Goal: Find specific page/section: Find specific page/section

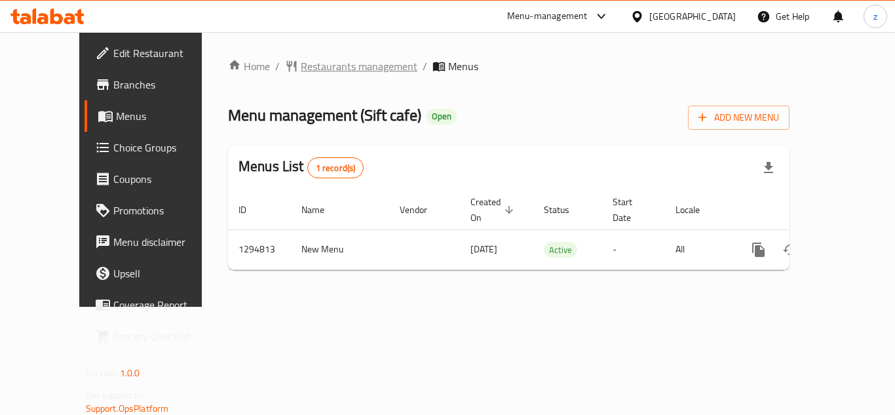
click at [301, 65] on span "Restaurants management" at bounding box center [359, 66] width 117 height 16
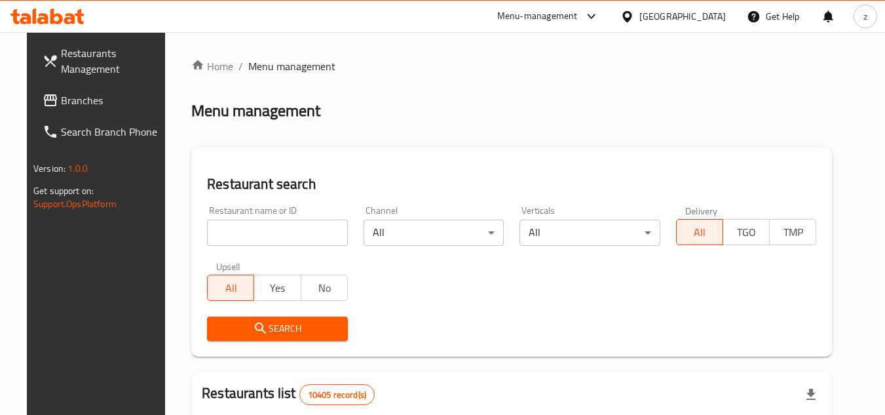
click at [294, 230] on input "search" at bounding box center [277, 232] width 141 height 26
paste input "699708"
type input "699708"
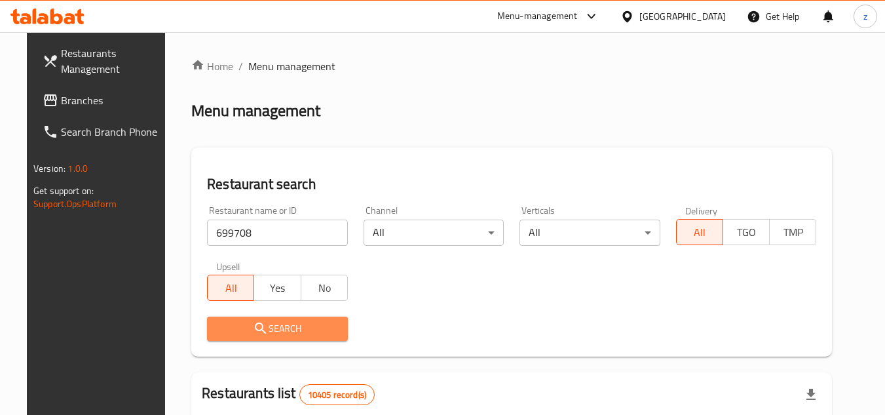
click at [299, 330] on span "Search" at bounding box center [277, 328] width 120 height 16
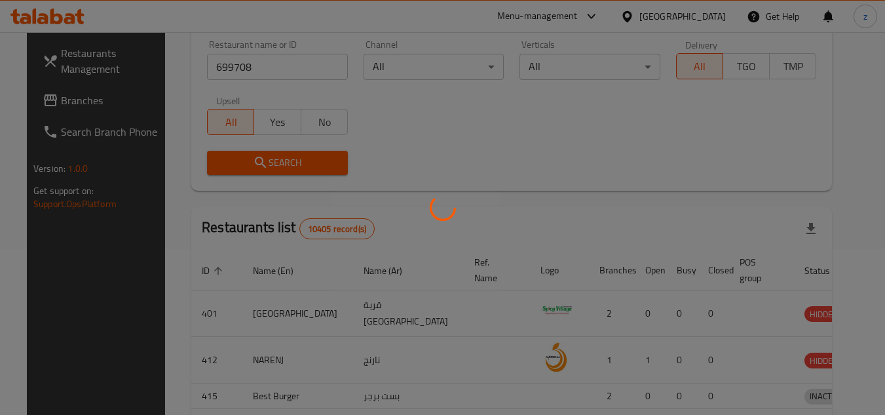
scroll to position [170, 0]
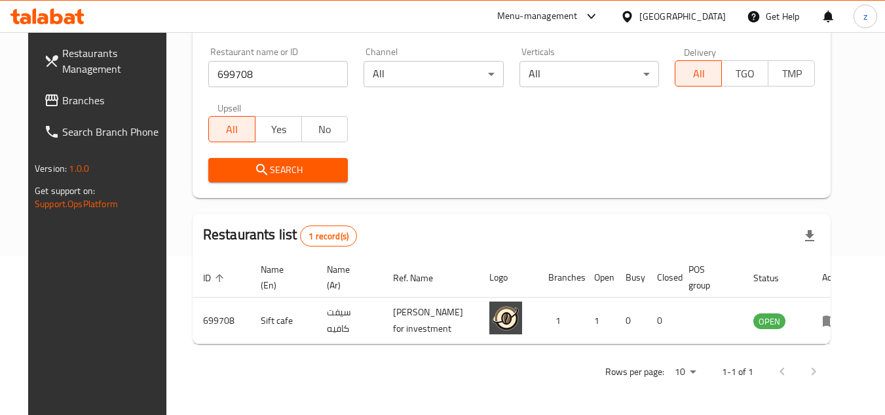
drag, startPoint x: 299, startPoint y: 330, endPoint x: 64, endPoint y: 302, distance: 236.1
click at [64, 302] on div "Restaurants Management Branches Search Branch Phone Version: 1.0.0 Get support …" at bounding box center [102, 239] width 148 height 415
click at [713, 9] on div "[GEOGRAPHIC_DATA]" at bounding box center [682, 16] width 86 height 14
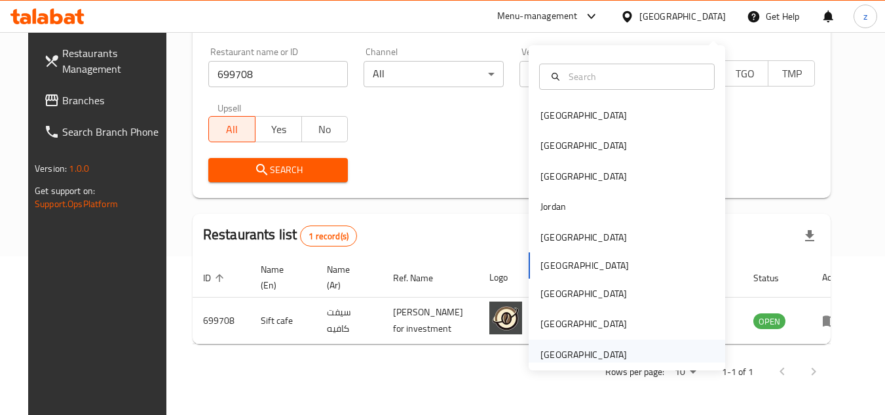
click at [563, 339] on div "[GEOGRAPHIC_DATA]" at bounding box center [583, 354] width 107 height 30
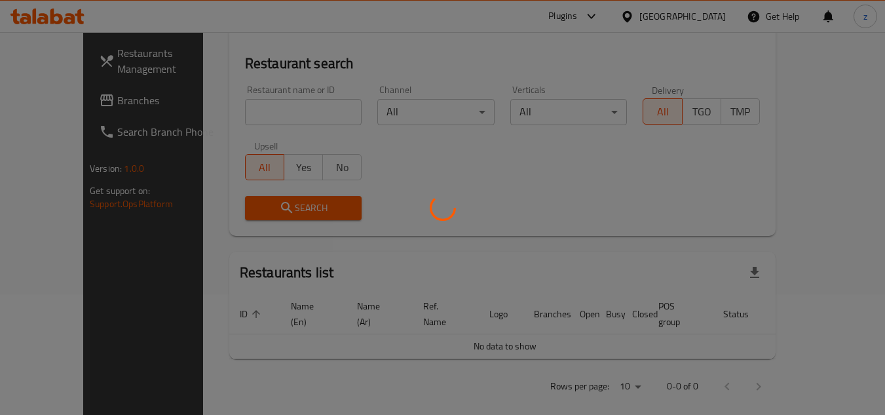
scroll to position [170, 0]
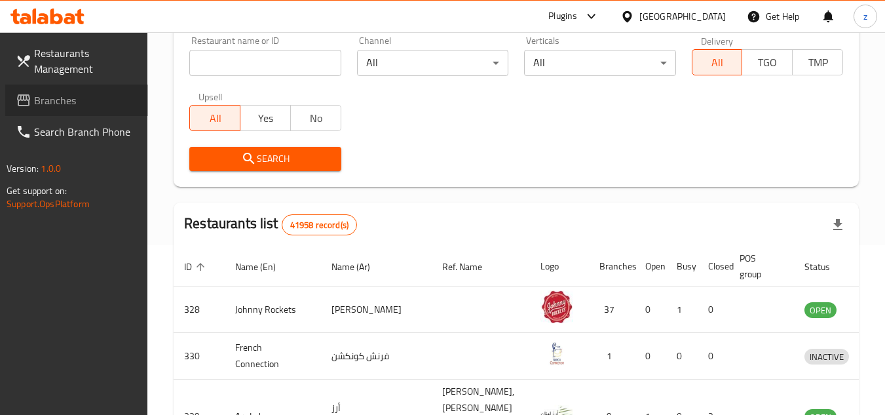
click at [57, 102] on span "Branches" at bounding box center [85, 100] width 103 height 16
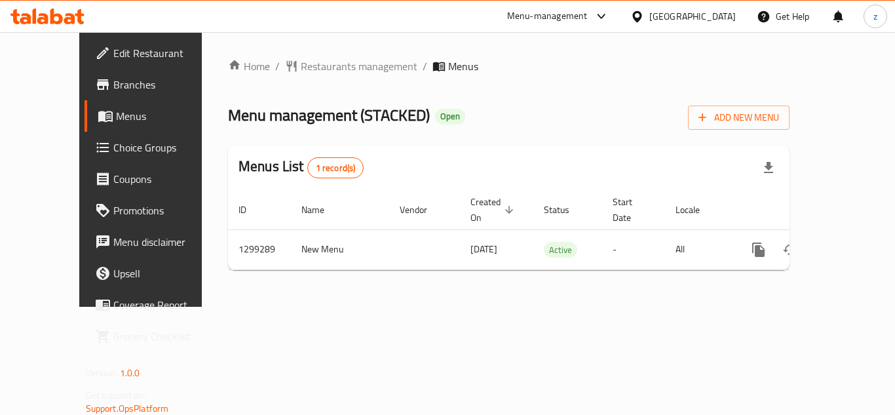
click at [301, 64] on span "Restaurants management" at bounding box center [359, 66] width 117 height 16
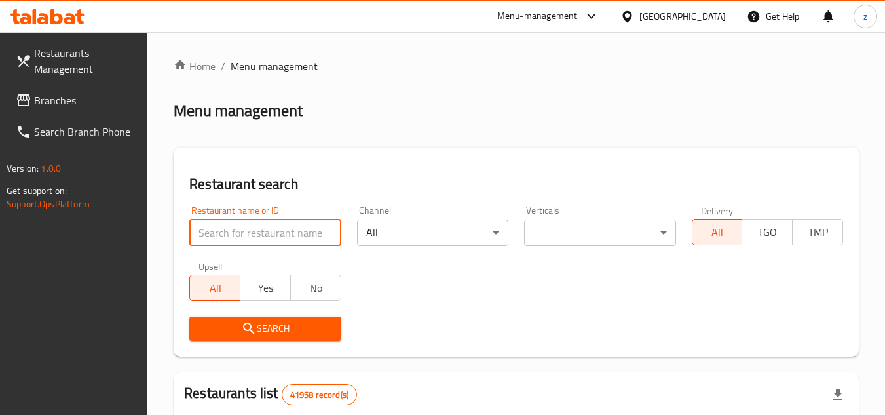
click at [259, 228] on input "search" at bounding box center [264, 232] width 151 height 26
paste input "701237"
type input "701237"
click at [261, 306] on div "Upsell All Yes No" at bounding box center [264, 280] width 167 height 55
click at [260, 323] on span "Search" at bounding box center [265, 328] width 130 height 16
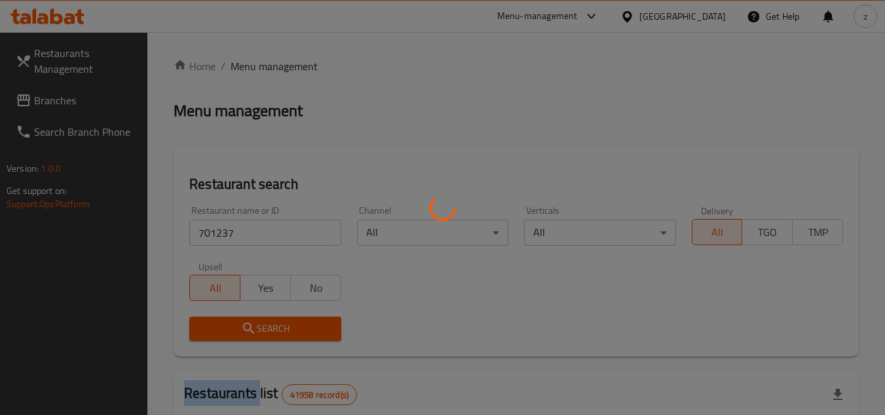
click at [260, 323] on div at bounding box center [442, 207] width 885 height 415
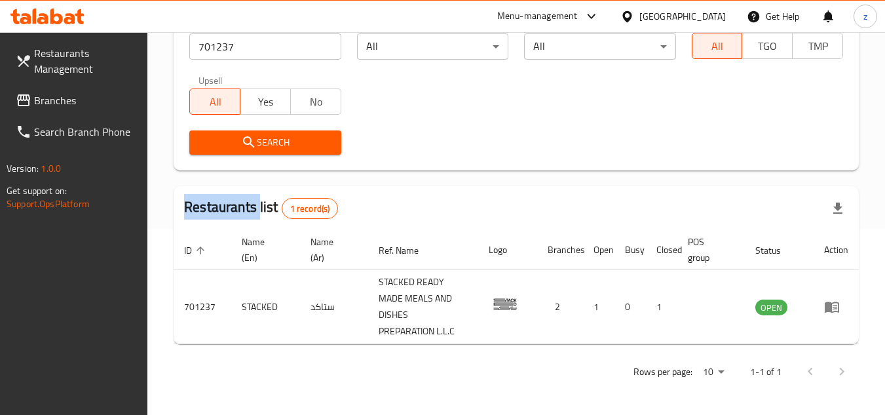
scroll to position [186, 0]
click at [56, 93] on span "Branches" at bounding box center [85, 100] width 103 height 16
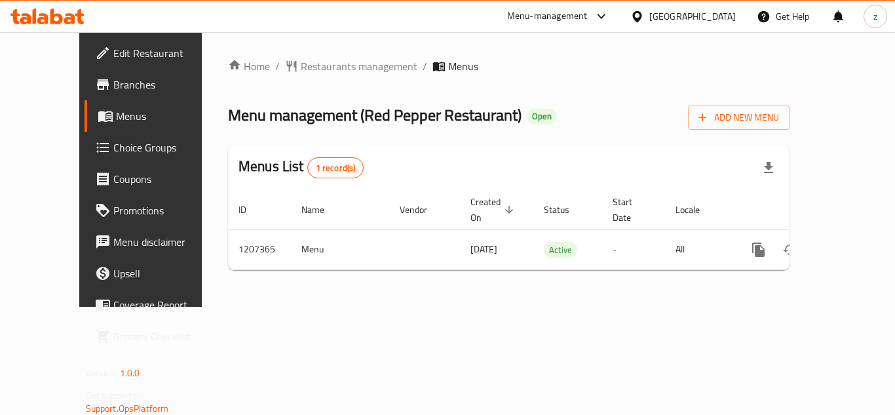
click at [301, 64] on span "Restaurants management" at bounding box center [359, 66] width 117 height 16
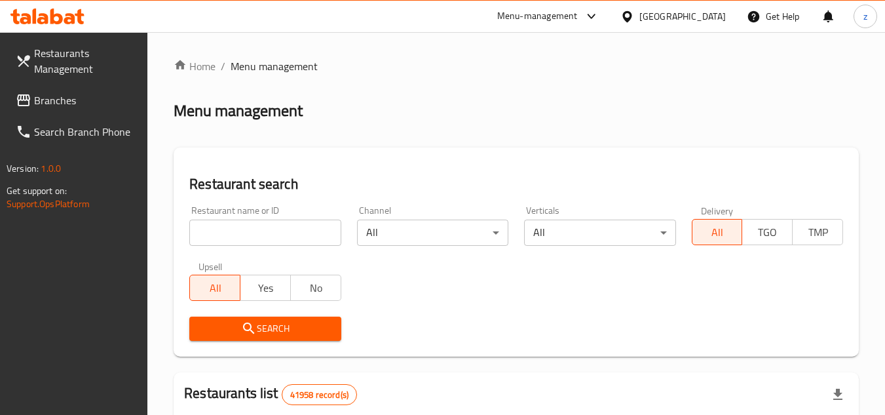
click at [274, 234] on input "search" at bounding box center [264, 232] width 151 height 26
paste input "670643"
type input "670643"
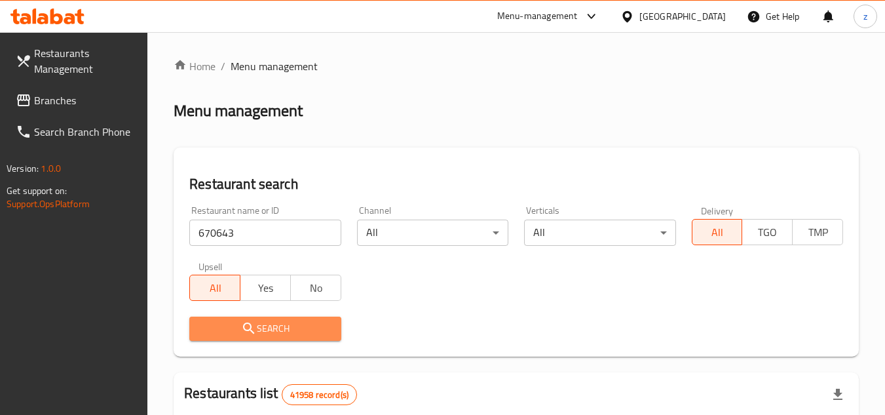
click at [281, 325] on span "Search" at bounding box center [265, 328] width 130 height 16
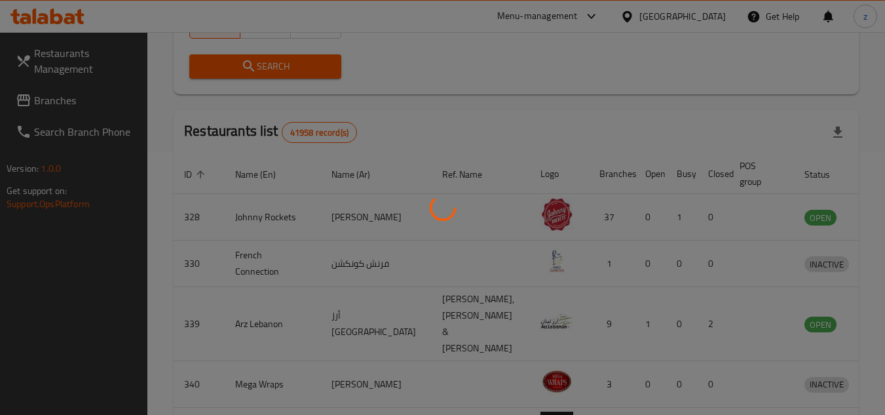
scroll to position [158, 0]
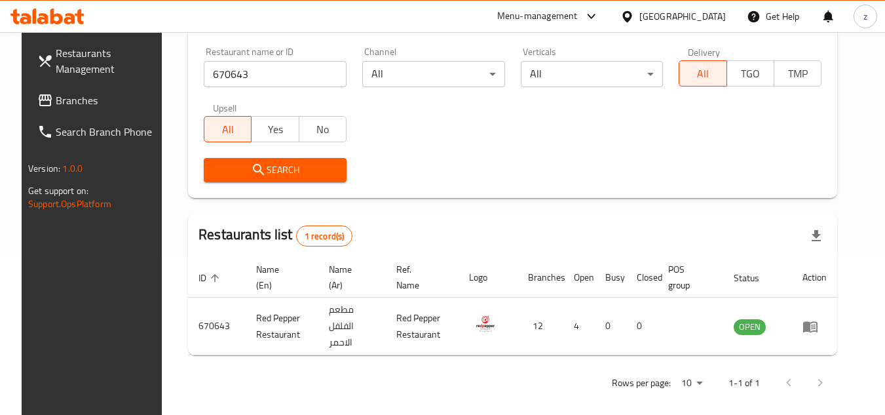
click at [648, 12] on div "[GEOGRAPHIC_DATA]" at bounding box center [682, 16] width 86 height 14
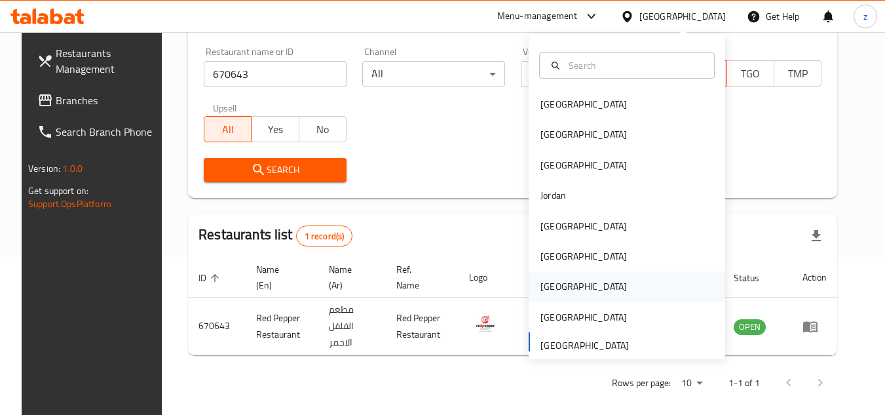
click at [556, 279] on div "[GEOGRAPHIC_DATA]" at bounding box center [583, 286] width 107 height 30
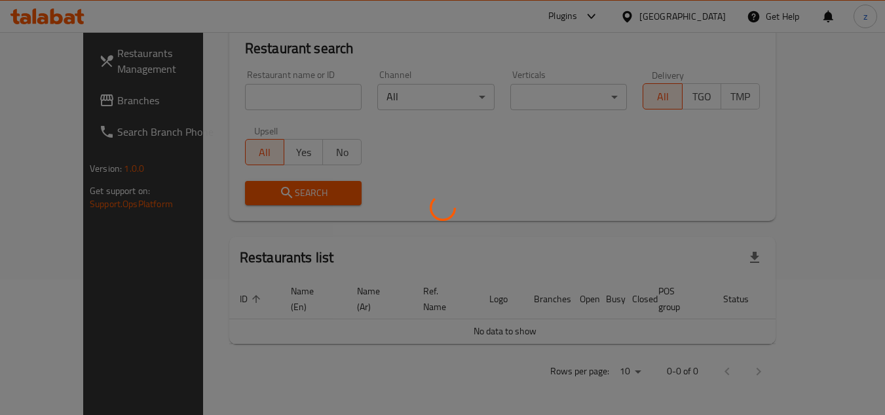
scroll to position [120, 0]
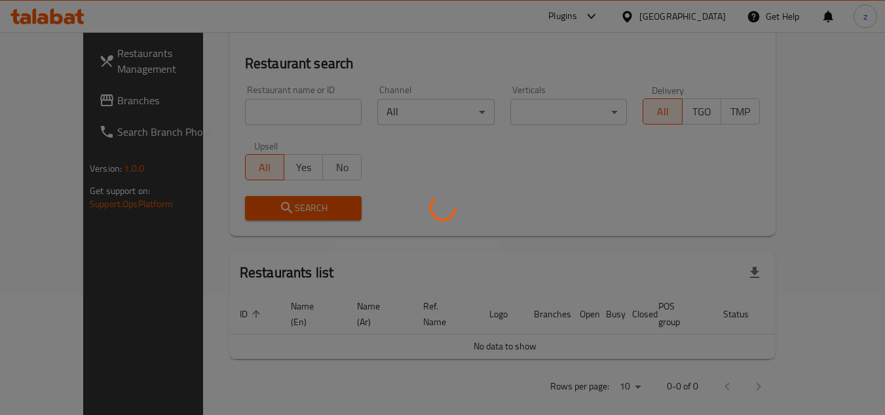
click at [34, 102] on div at bounding box center [442, 207] width 885 height 415
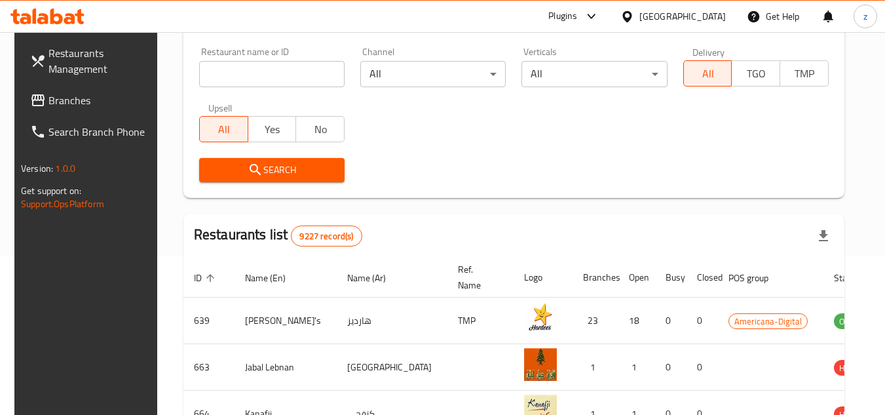
click at [48, 102] on span "Branches" at bounding box center [99, 100] width 103 height 16
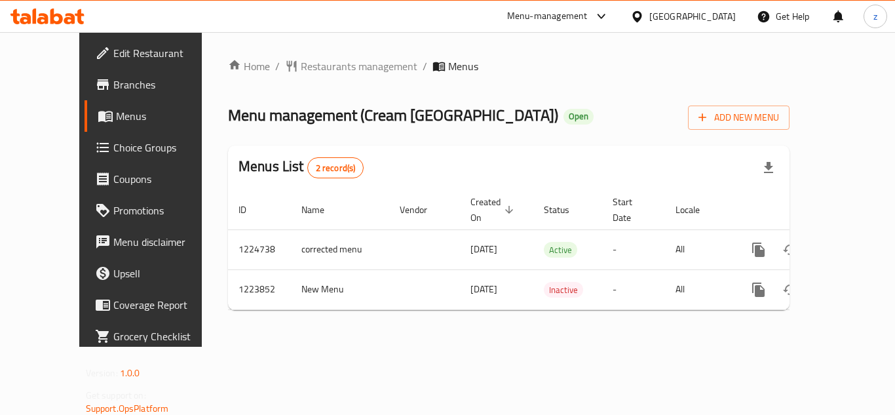
click at [293, 69] on div "Home / Restaurants management / Menus Menu management ( Cream Seoul ) Open Add …" at bounding box center [508, 189] width 561 height 262
click at [301, 69] on span "Restaurants management" at bounding box center [359, 66] width 117 height 16
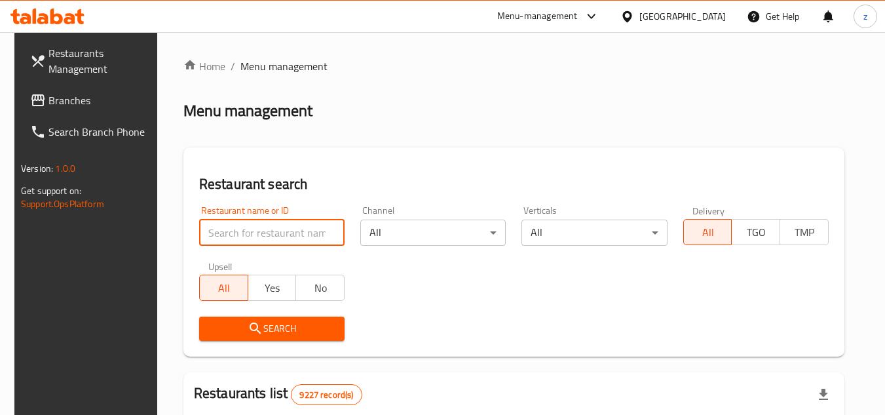
click at [213, 228] on input "search" at bounding box center [271, 232] width 145 height 26
paste input "674635"
type input "674635"
click at [228, 318] on button "Search" at bounding box center [271, 328] width 145 height 24
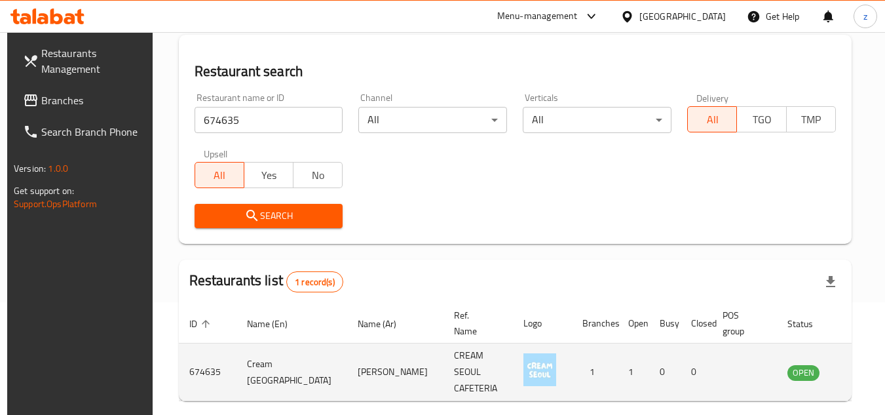
scroll to position [158, 0]
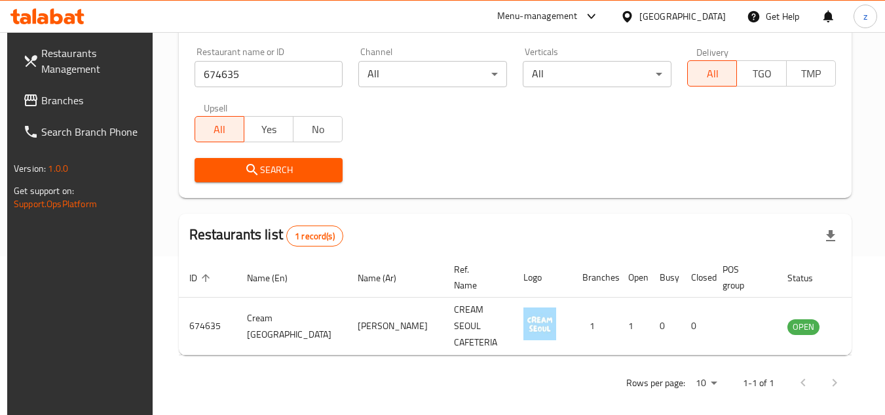
click at [367, 366] on div "Rows per page: 10 1-1 of 1" at bounding box center [515, 382] width 673 height 34
click at [728, 9] on div "[GEOGRAPHIC_DATA]" at bounding box center [673, 16] width 126 height 31
click at [710, 20] on div "[GEOGRAPHIC_DATA]" at bounding box center [682, 16] width 86 height 14
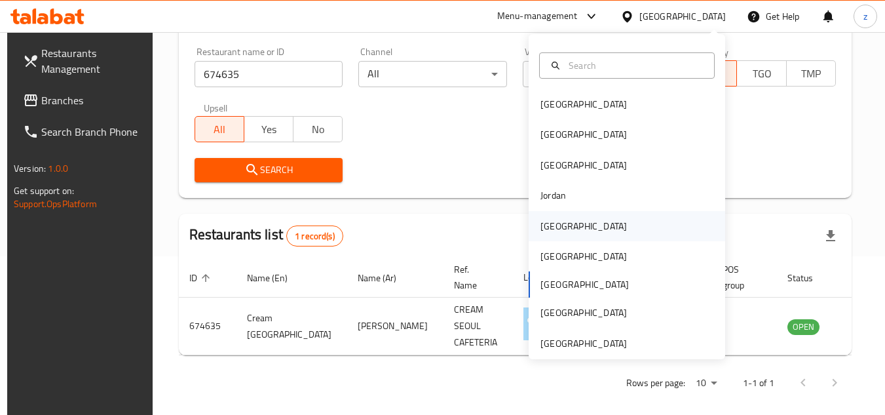
click at [542, 230] on div "[GEOGRAPHIC_DATA]" at bounding box center [583, 226] width 86 height 14
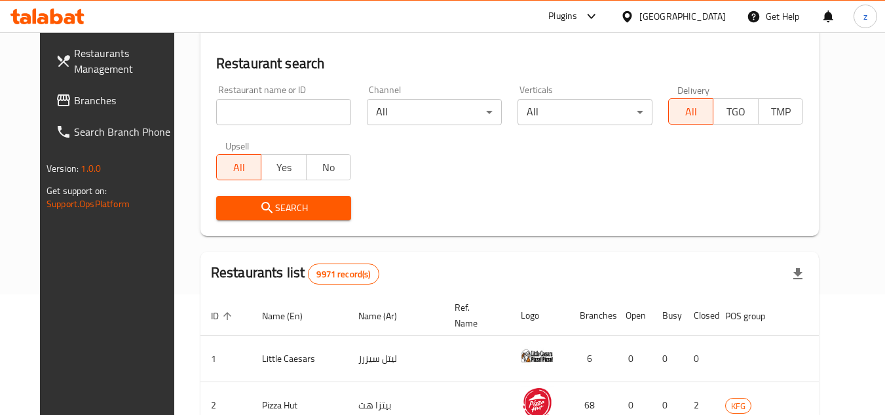
scroll to position [158, 0]
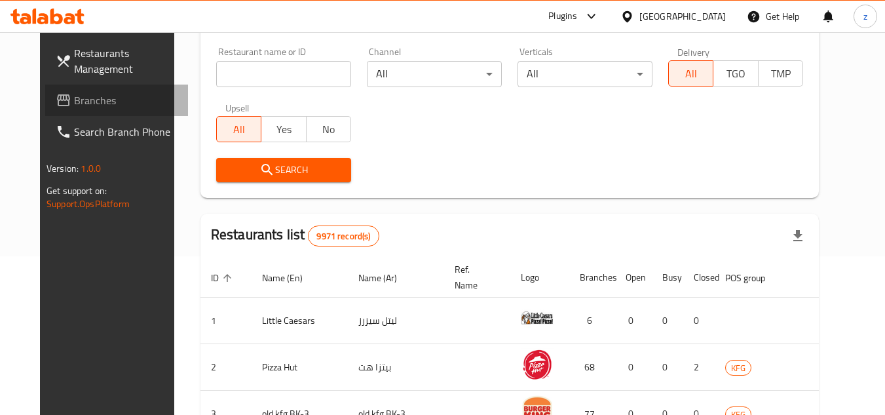
click at [74, 100] on span "Branches" at bounding box center [125, 100] width 103 height 16
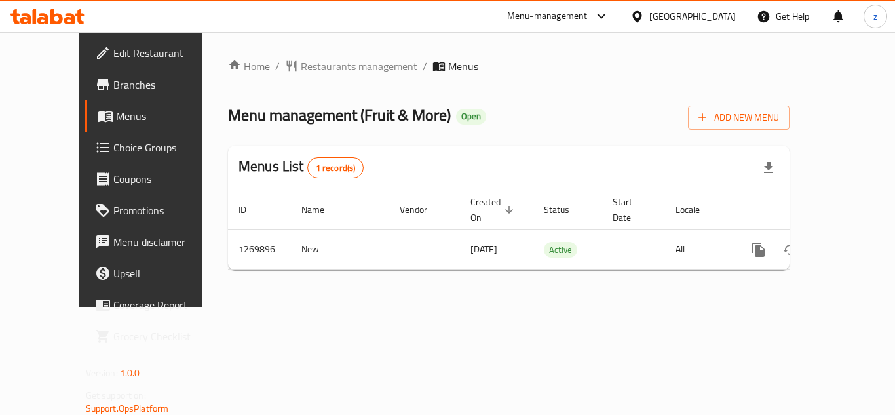
click at [301, 69] on span "Restaurants management" at bounding box center [359, 66] width 117 height 16
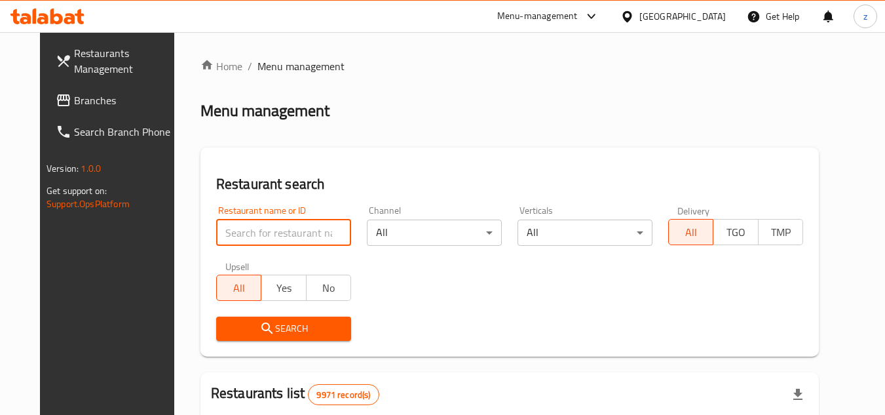
click at [242, 228] on input "search" at bounding box center [283, 232] width 135 height 26
paste input "688906"
type input "688906"
click at [259, 333] on icon "submit" at bounding box center [267, 328] width 16 height 16
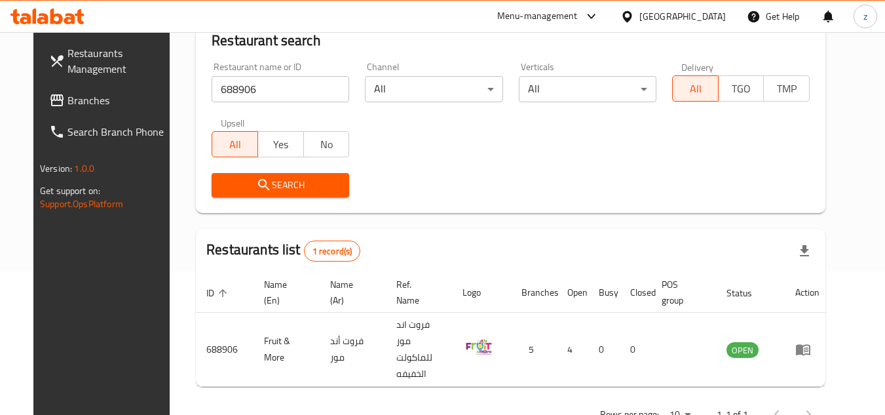
scroll to position [158, 0]
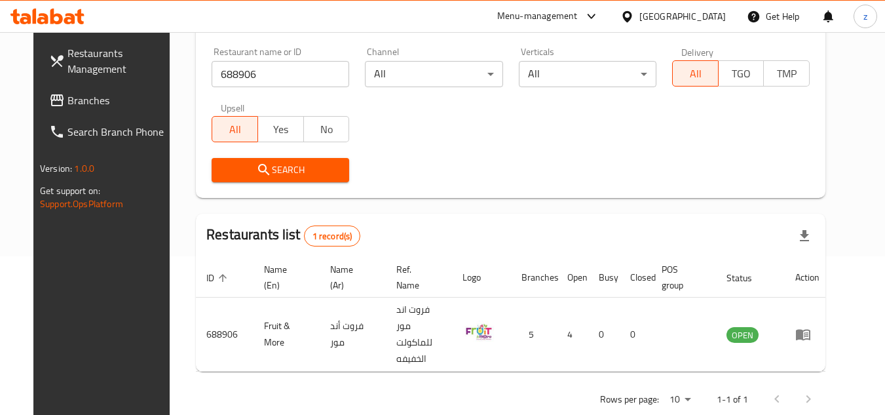
click at [508, 382] on div "Rows per page: 10 1-1 of 1" at bounding box center [510, 399] width 629 height 34
click at [699, 14] on div "Kuwait" at bounding box center [682, 16] width 86 height 14
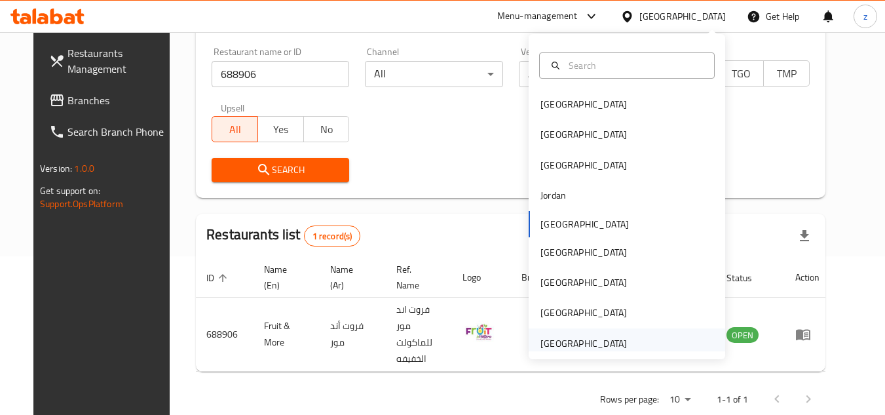
click at [564, 350] on div "[GEOGRAPHIC_DATA]" at bounding box center [583, 343] width 86 height 14
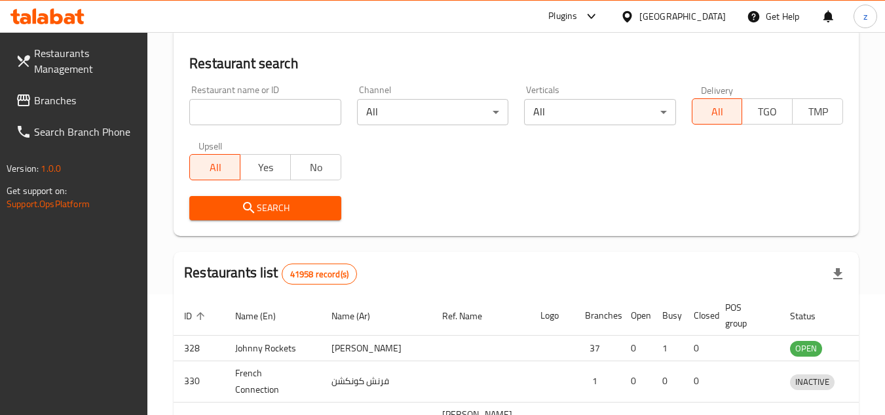
scroll to position [158, 0]
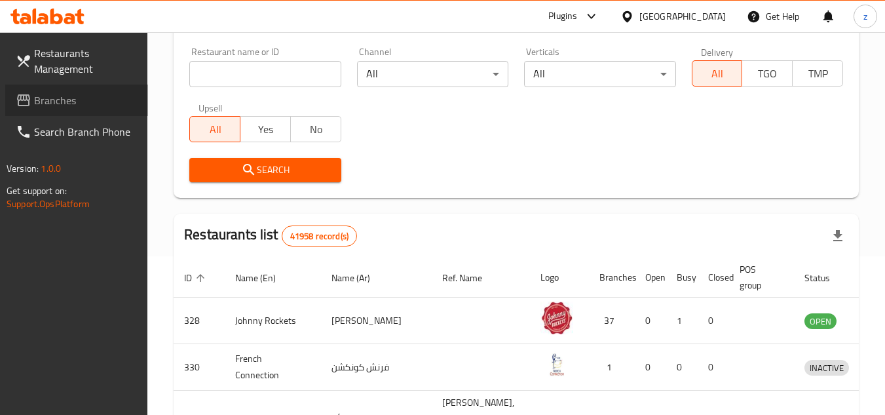
click at [73, 90] on link "Branches" at bounding box center [76, 99] width 143 height 31
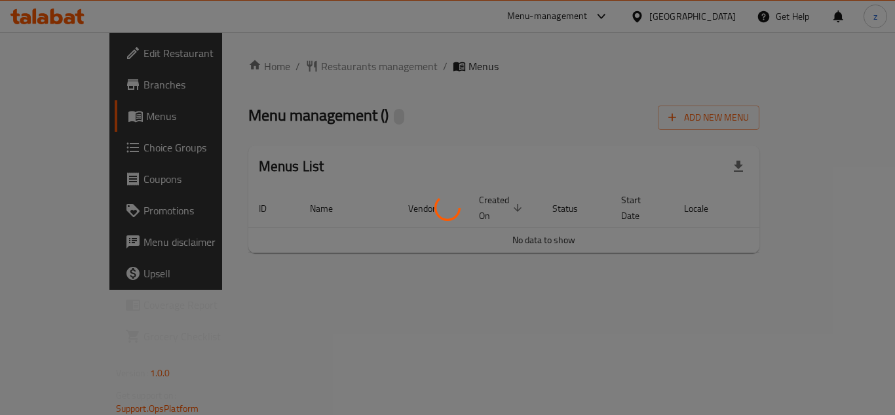
click at [323, 73] on div at bounding box center [447, 207] width 895 height 415
click at [321, 63] on div at bounding box center [447, 207] width 895 height 415
click at [315, 67] on div at bounding box center [447, 207] width 895 height 415
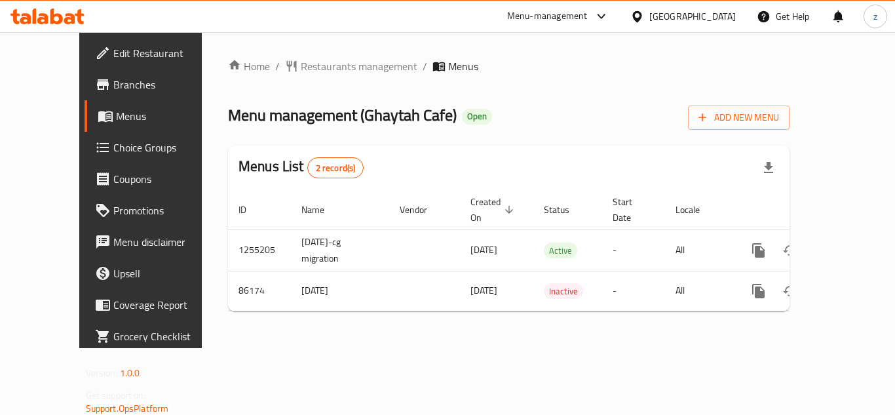
click at [315, 67] on span "Restaurants management" at bounding box center [359, 66] width 117 height 16
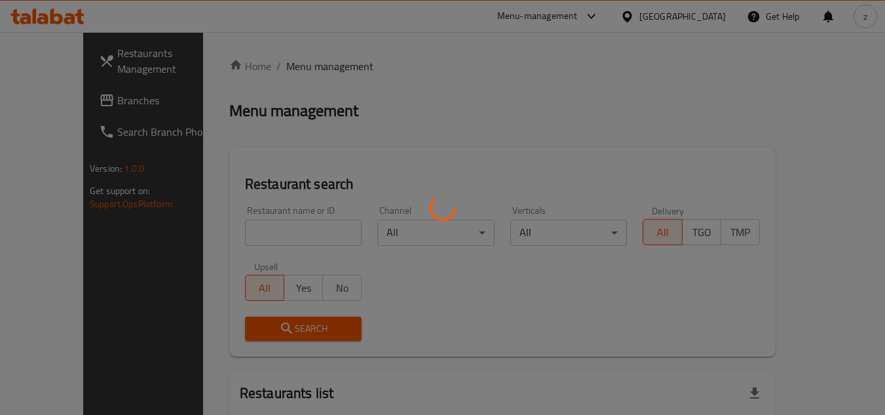
click at [225, 229] on div at bounding box center [442, 207] width 885 height 415
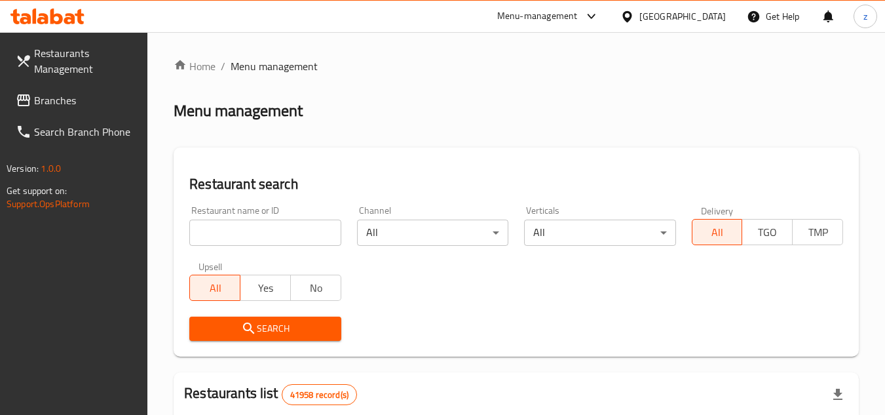
click at [225, 229] on input "search" at bounding box center [264, 232] width 151 height 26
paste input "601014"
type input "601014"
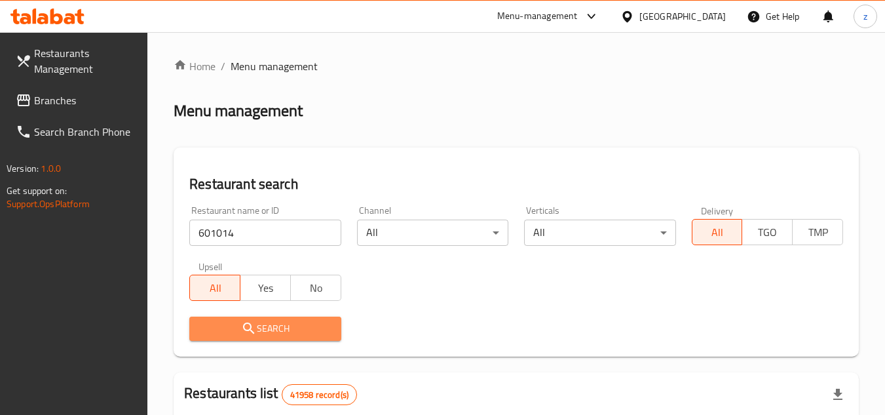
click at [285, 327] on span "Search" at bounding box center [265, 328] width 130 height 16
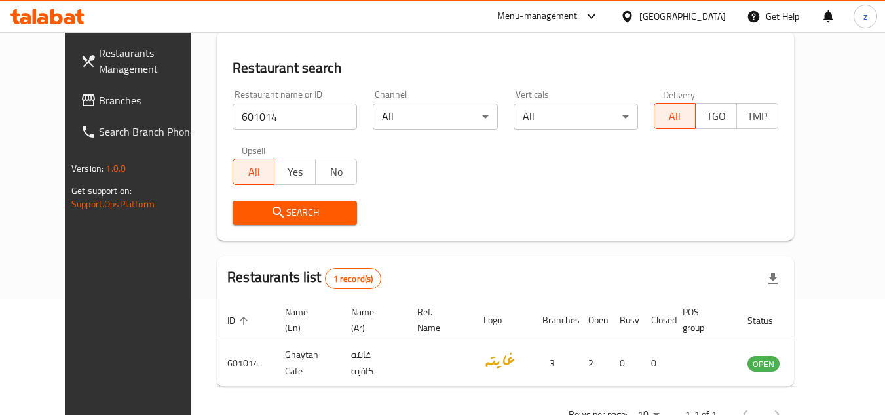
scroll to position [93, 0]
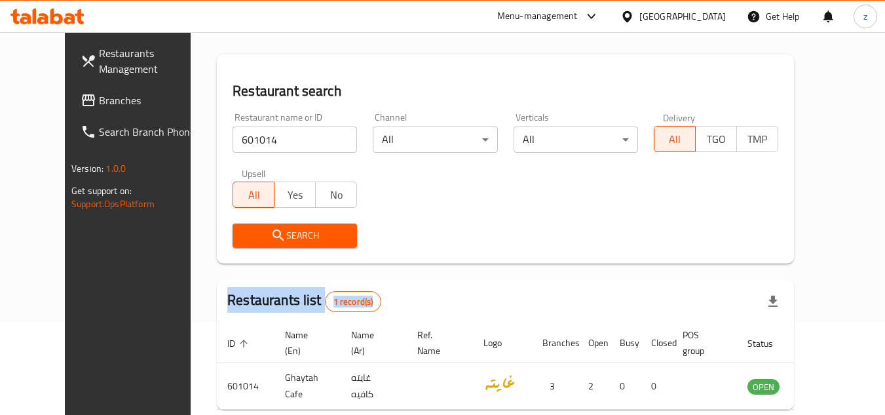
drag, startPoint x: 586, startPoint y: 262, endPoint x: 566, endPoint y: 218, distance: 48.1
click at [587, 266] on div "Home / Menu management Menu management Restaurant search Restaurant name or ID …" at bounding box center [505, 209] width 577 height 489
click at [99, 104] on span "Branches" at bounding box center [150, 100] width 103 height 16
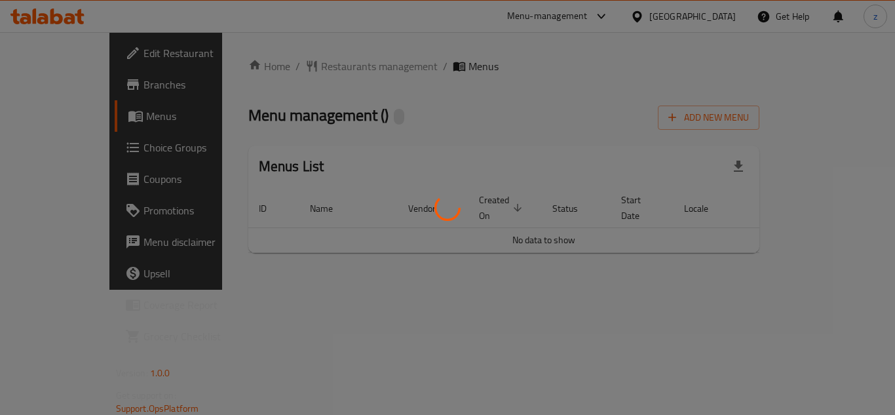
click at [286, 73] on div at bounding box center [447, 207] width 895 height 415
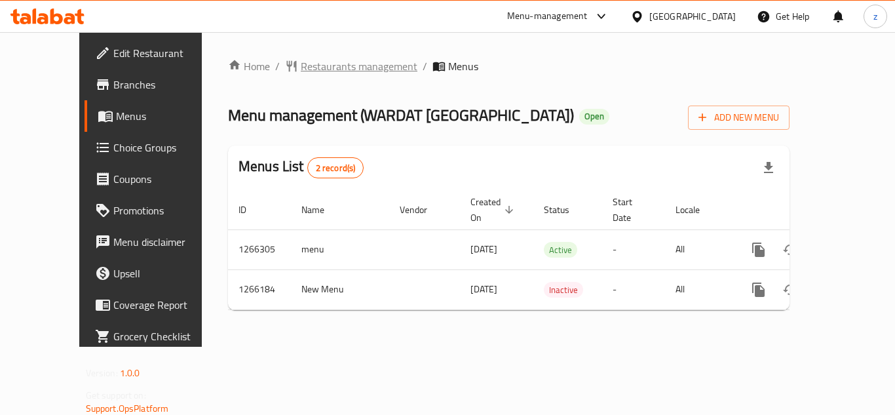
click at [301, 65] on span "Restaurants management" at bounding box center [359, 66] width 117 height 16
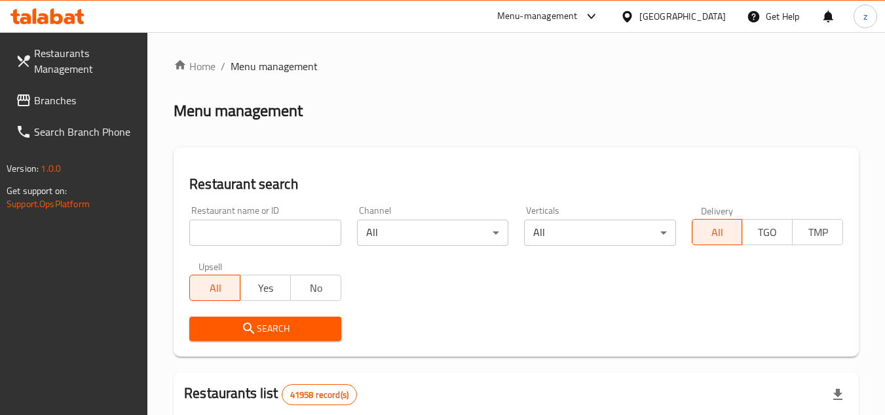
click at [242, 231] on input "search" at bounding box center [264, 232] width 151 height 26
paste input "687169"
type input "687169"
click at [254, 332] on icon "submit" at bounding box center [249, 328] width 16 height 16
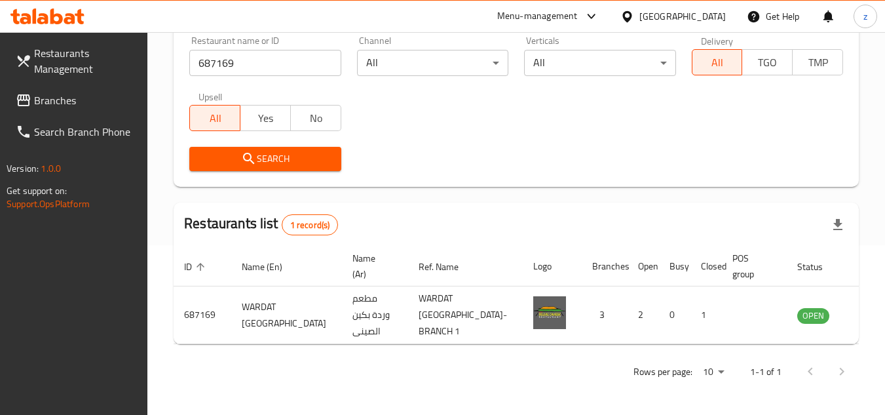
scroll to position [202, 0]
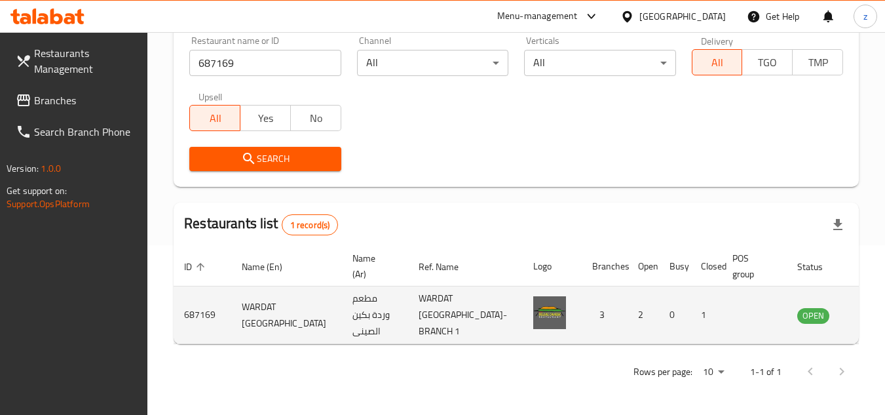
click at [722, 317] on td "enhanced table" at bounding box center [754, 315] width 65 height 58
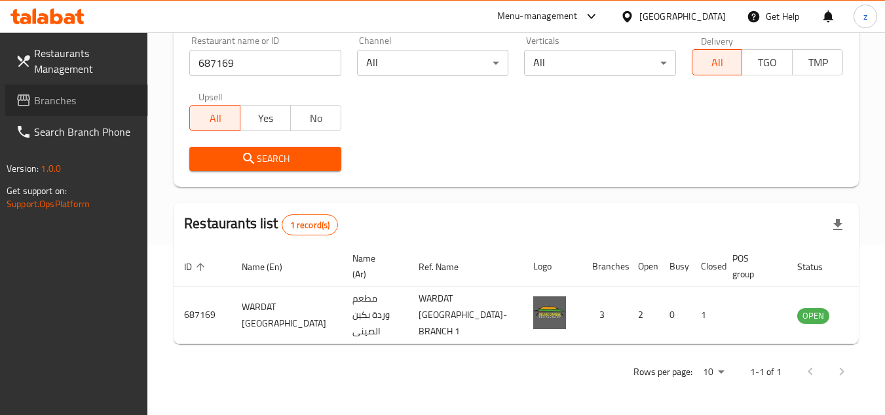
click at [60, 99] on span "Branches" at bounding box center [85, 100] width 103 height 16
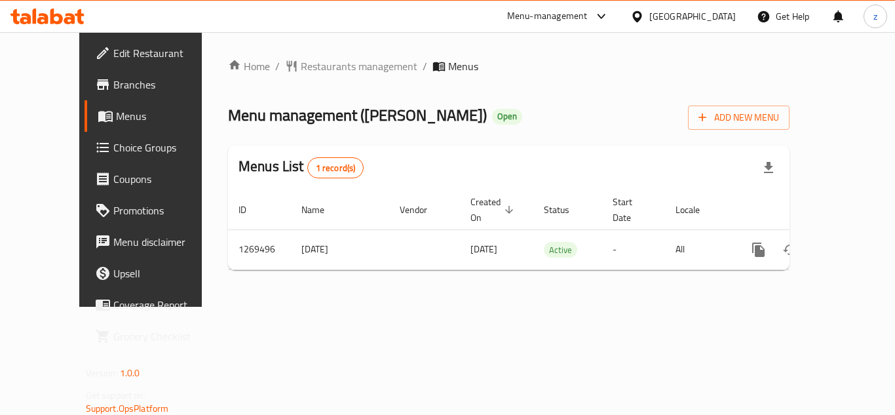
click at [301, 67] on span "Restaurants management" at bounding box center [359, 66] width 117 height 16
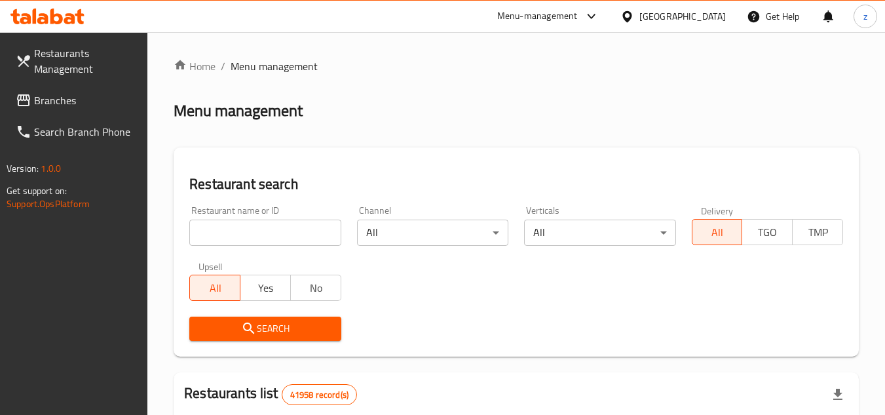
click at [277, 227] on div at bounding box center [442, 207] width 885 height 415
click at [277, 227] on input "search" at bounding box center [264, 232] width 151 height 26
paste input "688664"
type input "688664"
click at [307, 319] on button "Search" at bounding box center [264, 328] width 151 height 24
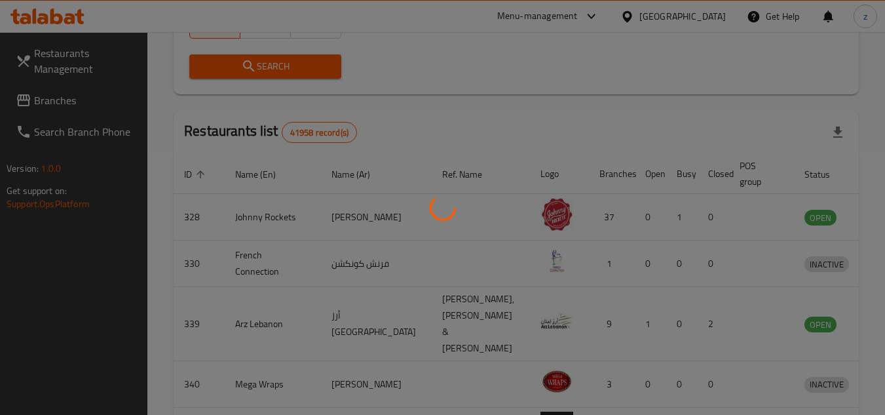
scroll to position [158, 0]
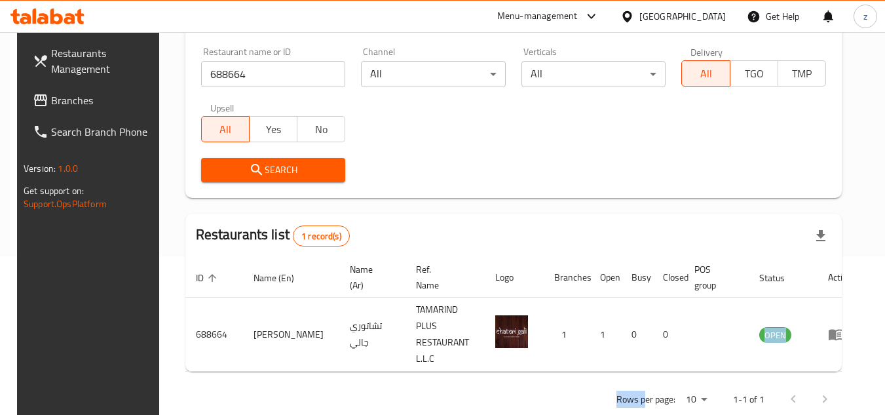
drag, startPoint x: 663, startPoint y: 336, endPoint x: 663, endPoint y: 369, distance: 33.4
click at [663, 369] on div "Home / Menu management Menu management Restaurant search Restaurant name or ID …" at bounding box center [513, 158] width 656 height 516
click at [641, 391] on p "Rows per page:" at bounding box center [645, 399] width 59 height 16
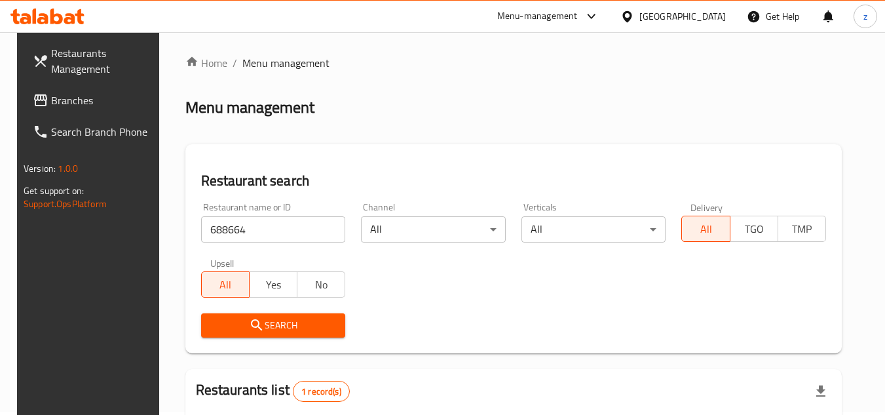
scroll to position [0, 0]
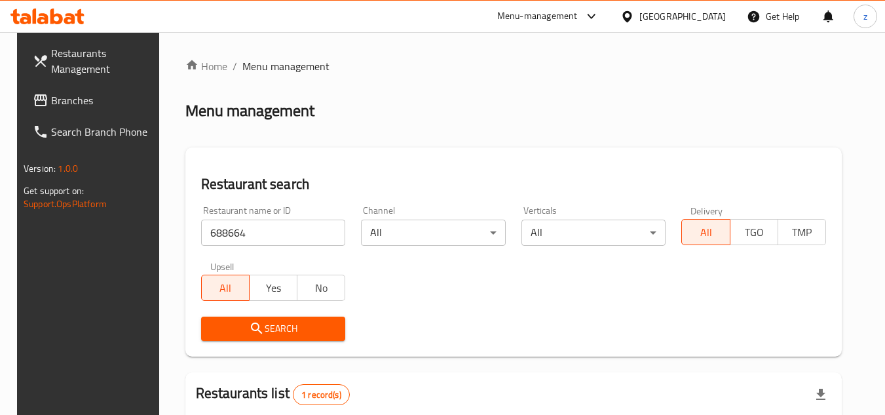
click at [652, 10] on div "[GEOGRAPHIC_DATA]" at bounding box center [682, 16] width 86 height 14
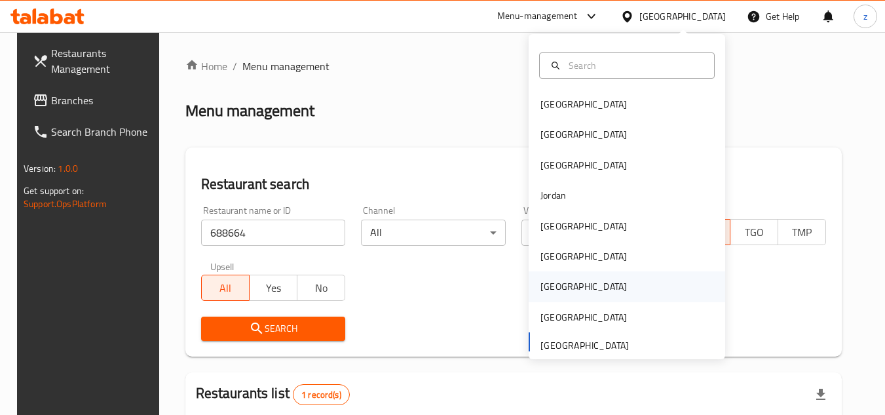
click at [563, 282] on div "[GEOGRAPHIC_DATA]" at bounding box center [583, 286] width 107 height 30
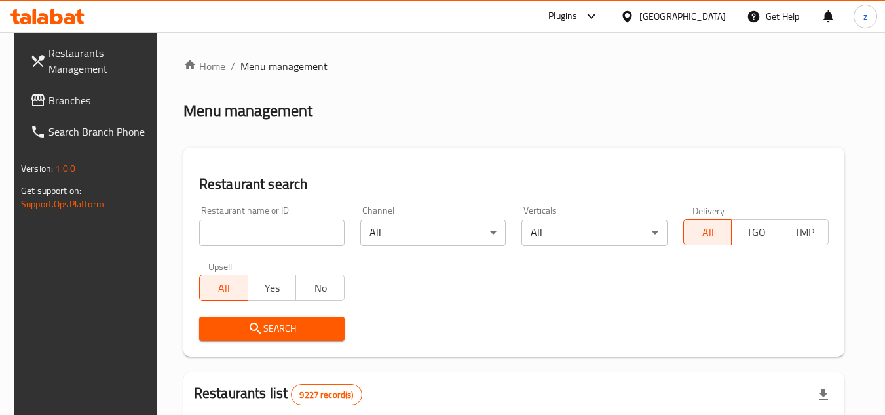
click at [55, 107] on span "Branches" at bounding box center [99, 100] width 103 height 16
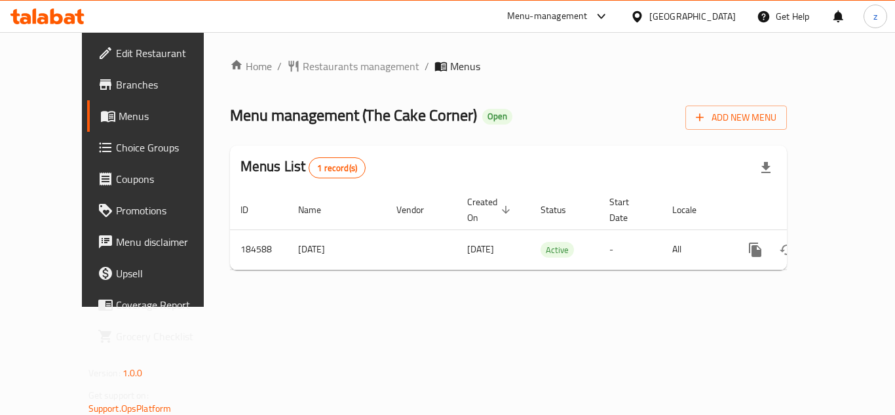
click at [303, 64] on span "Restaurants management" at bounding box center [361, 66] width 117 height 16
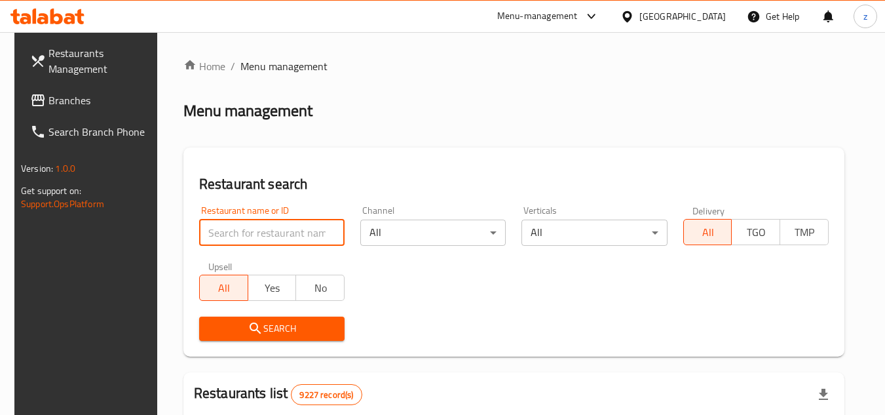
click at [214, 227] on input "search" at bounding box center [271, 232] width 145 height 26
paste input "619600"
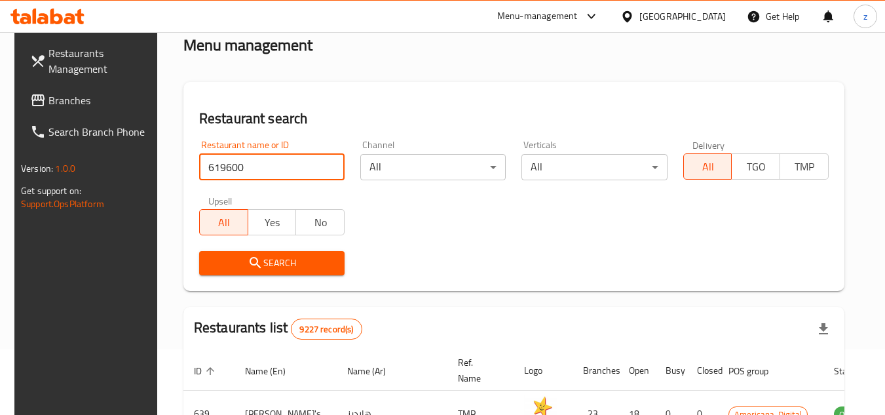
type input "619600"
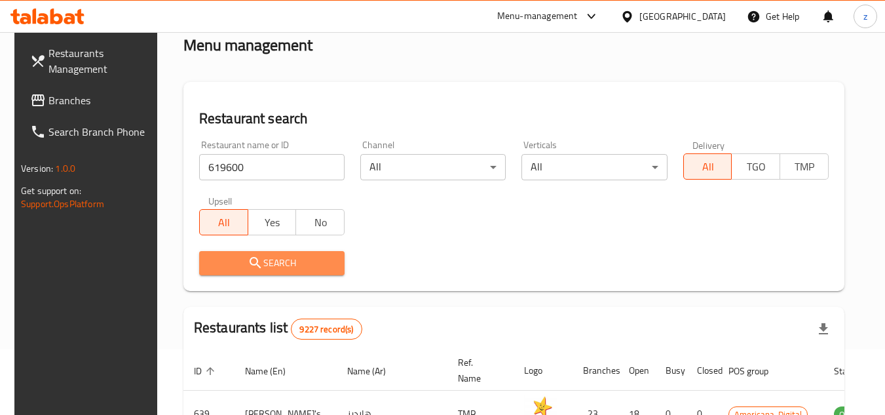
click at [262, 261] on span "Search" at bounding box center [272, 263] width 124 height 16
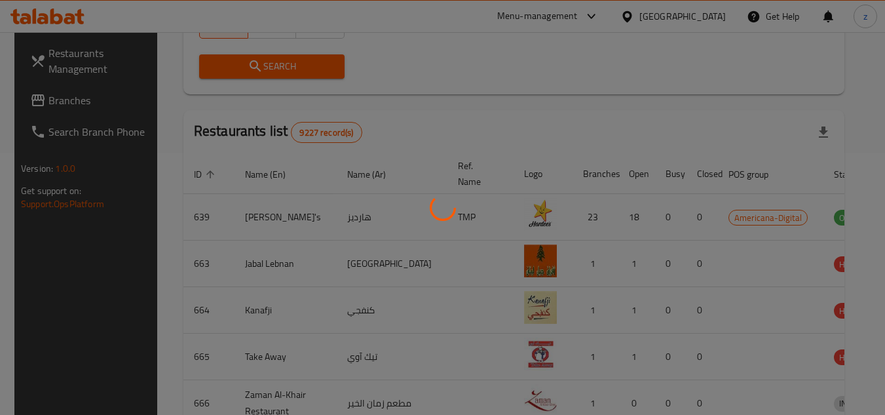
scroll to position [158, 0]
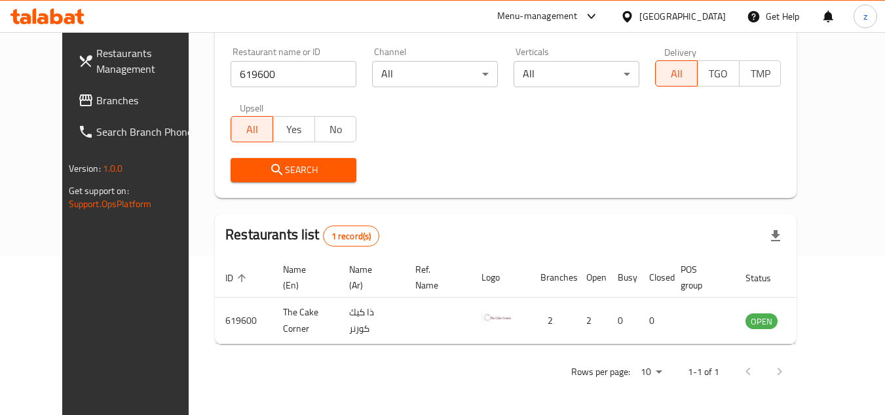
click at [716, 26] on div "[GEOGRAPHIC_DATA]" at bounding box center [673, 16] width 126 height 31
click at [707, 20] on div "[GEOGRAPHIC_DATA]" at bounding box center [682, 16] width 86 height 14
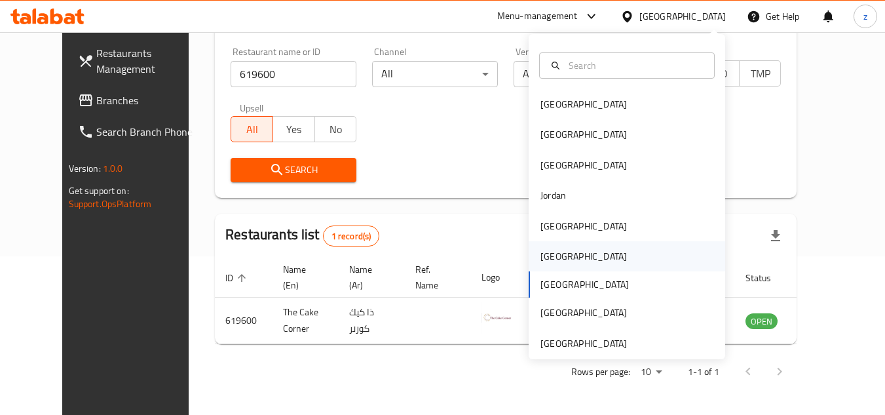
click at [563, 257] on div "[GEOGRAPHIC_DATA]" at bounding box center [583, 256] width 107 height 30
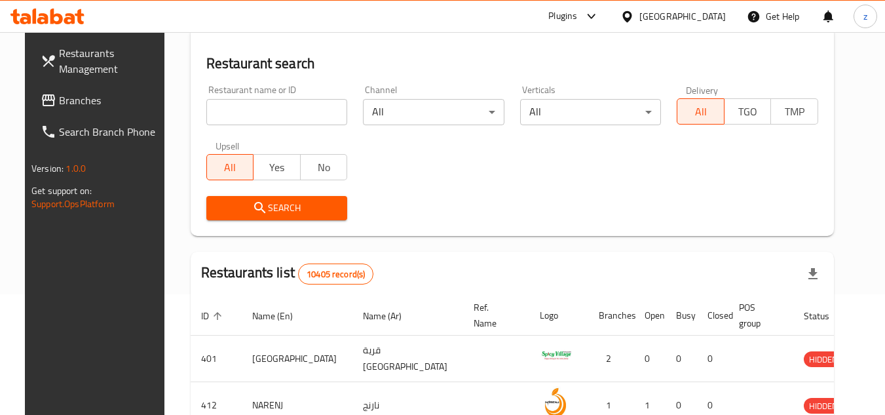
scroll to position [158, 0]
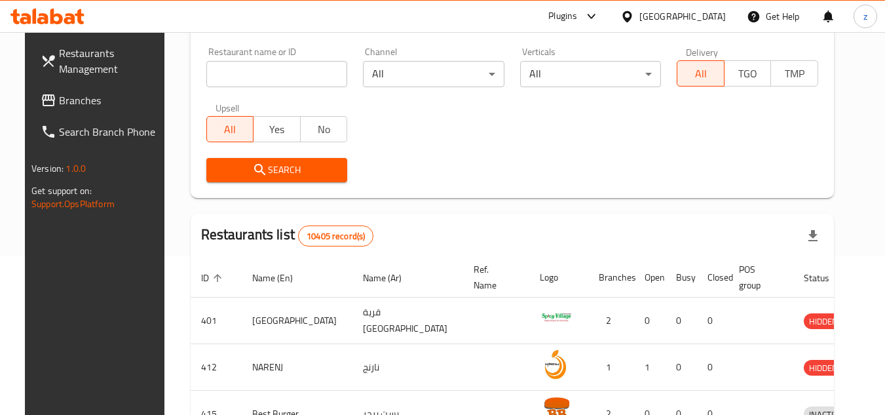
click at [59, 108] on span "Branches" at bounding box center [110, 100] width 103 height 16
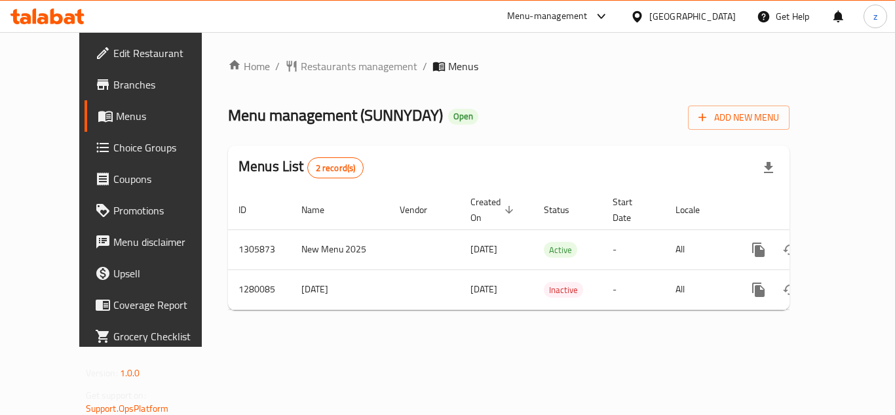
click at [314, 68] on div at bounding box center [447, 207] width 895 height 415
click at [314, 68] on span "Restaurants management" at bounding box center [359, 66] width 117 height 16
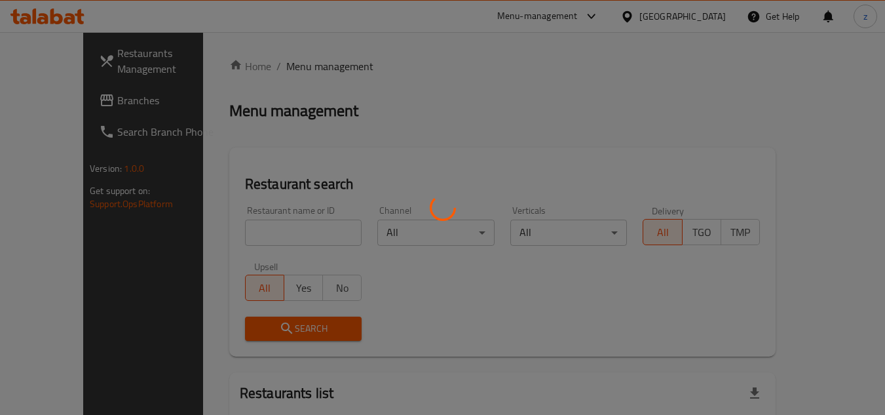
click at [251, 229] on div at bounding box center [442, 207] width 885 height 415
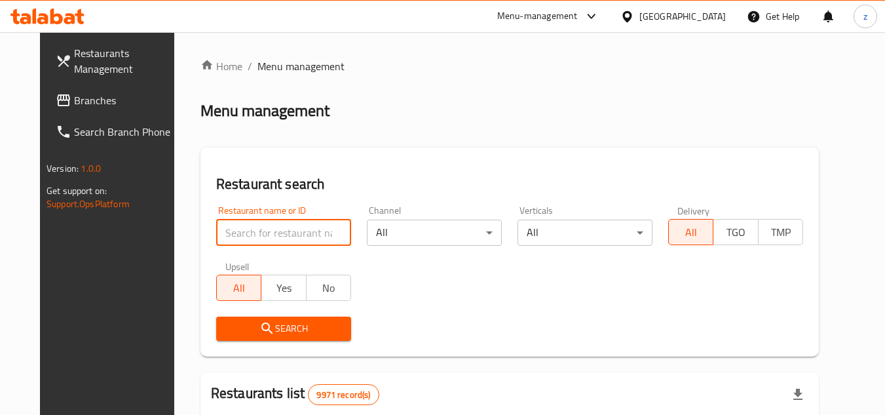
click at [251, 229] on input "search" at bounding box center [283, 232] width 135 height 26
paste input "693613"
type input "693613"
click at [259, 327] on icon "submit" at bounding box center [267, 328] width 16 height 16
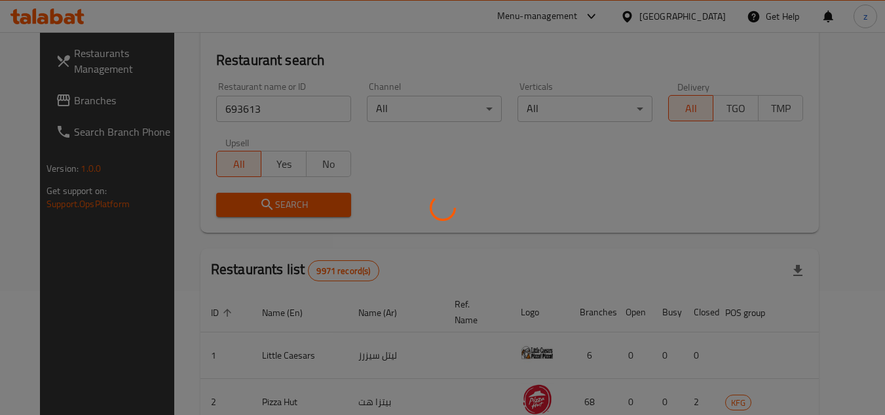
scroll to position [158, 0]
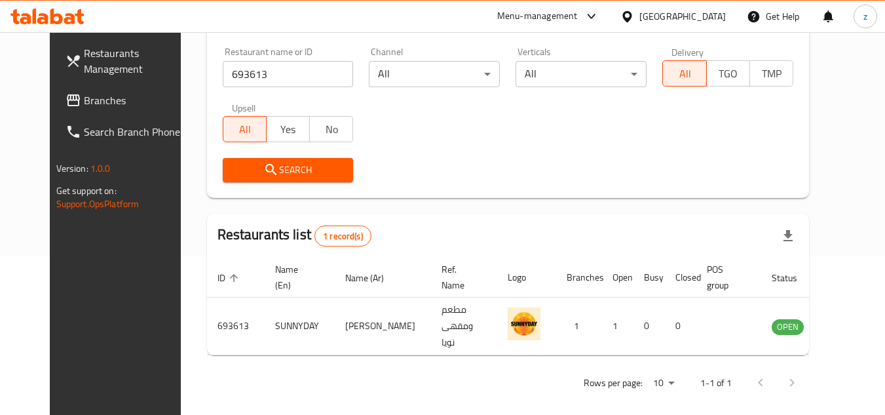
click at [698, 8] on div "[GEOGRAPHIC_DATA]" at bounding box center [673, 16] width 126 height 31
click at [714, 19] on div "[GEOGRAPHIC_DATA]" at bounding box center [682, 16] width 86 height 14
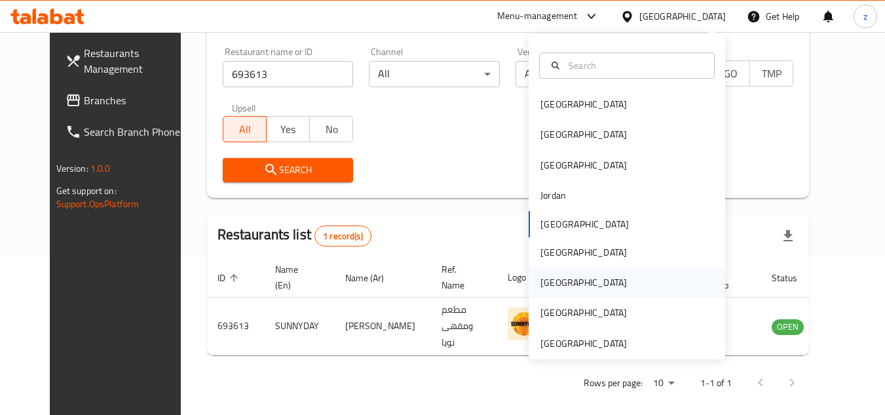
click at [550, 286] on div "[GEOGRAPHIC_DATA]" at bounding box center [583, 282] width 86 height 14
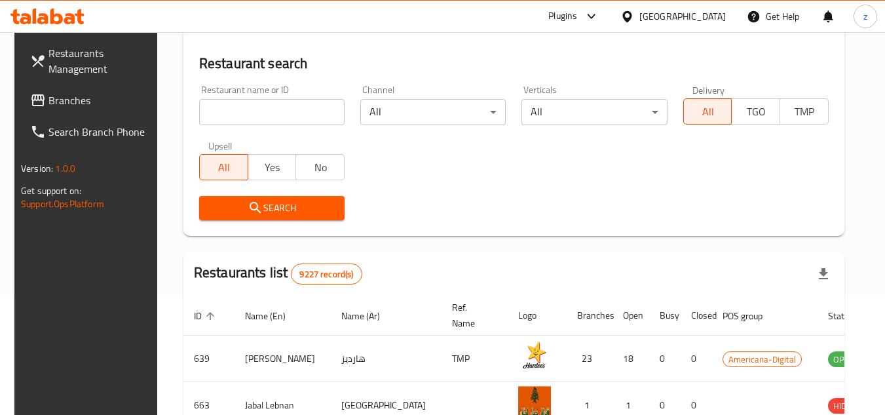
scroll to position [158, 0]
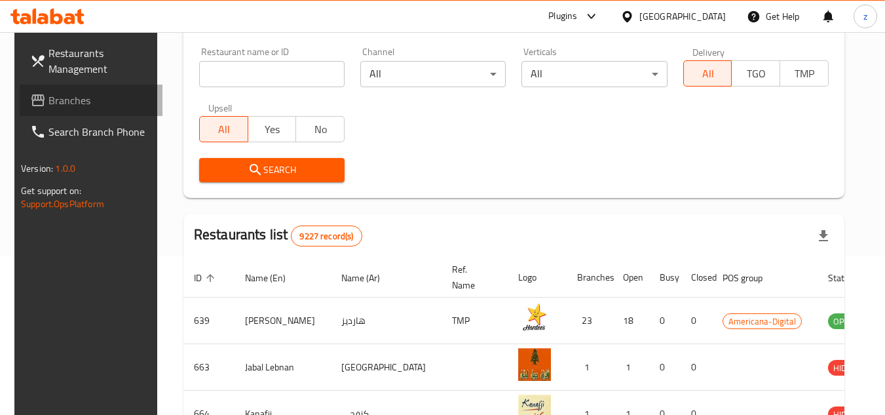
click at [49, 105] on span "Branches" at bounding box center [99, 100] width 103 height 16
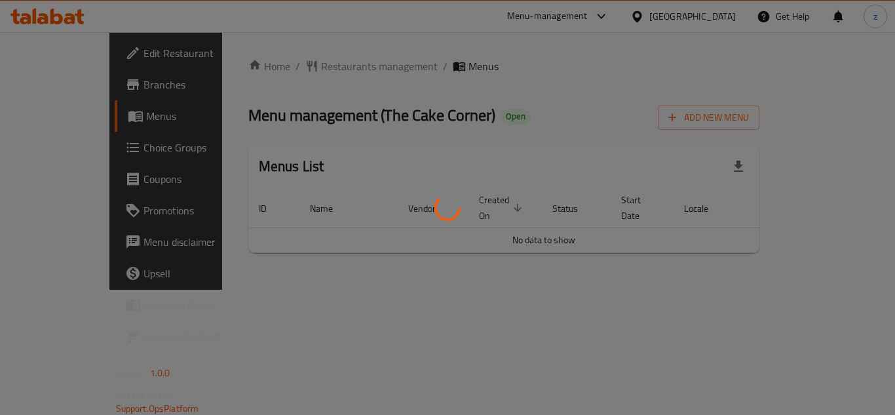
click at [295, 69] on div at bounding box center [447, 207] width 895 height 415
click at [296, 67] on div at bounding box center [447, 207] width 895 height 415
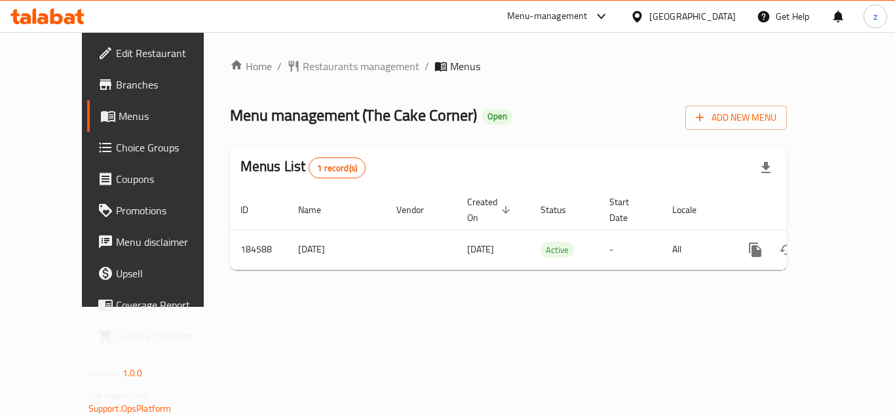
click at [303, 67] on span "Restaurants management" at bounding box center [361, 66] width 117 height 16
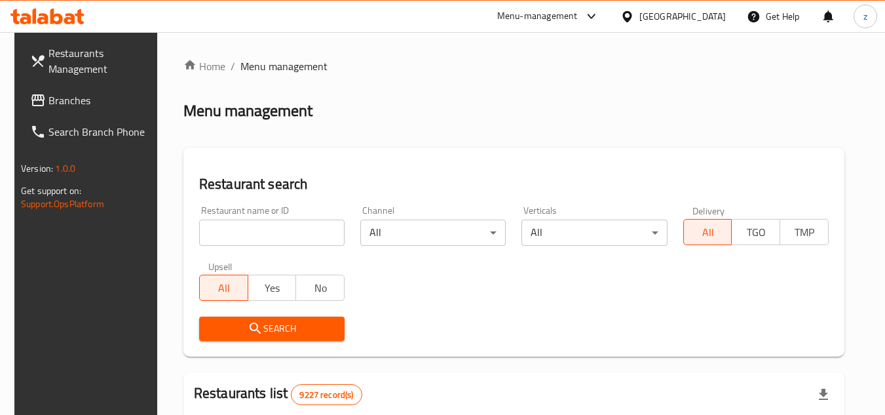
click at [246, 224] on div at bounding box center [442, 207] width 885 height 415
click at [246, 224] on input "search" at bounding box center [271, 232] width 145 height 26
paste input "619600"
type input "619600"
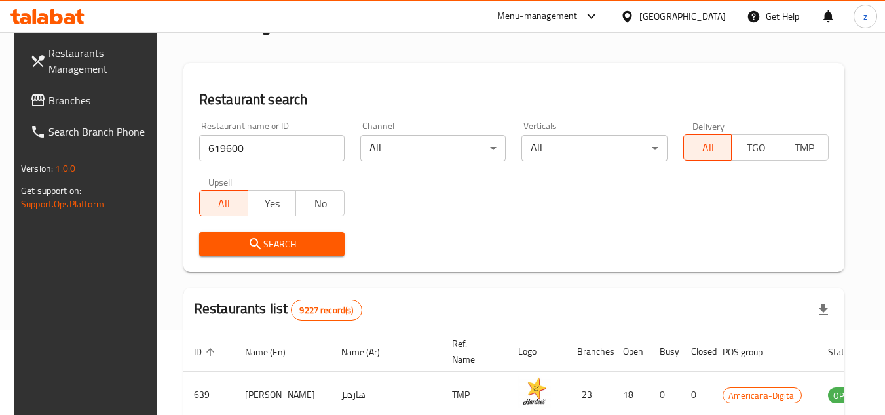
scroll to position [262, 0]
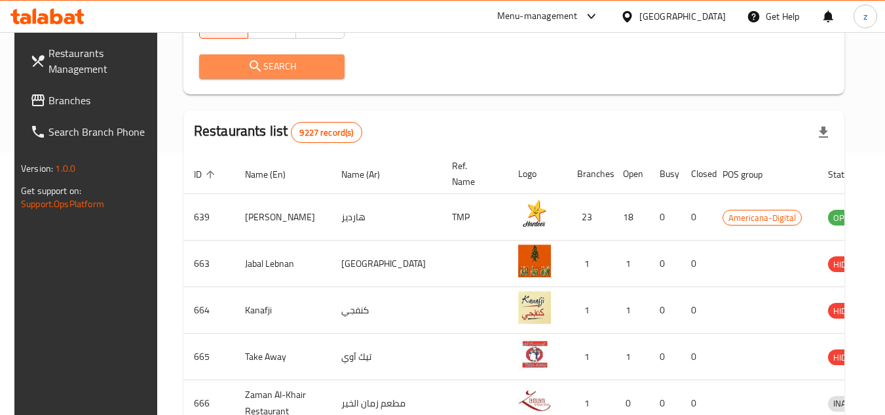
click at [248, 66] on icon "submit" at bounding box center [256, 66] width 16 height 16
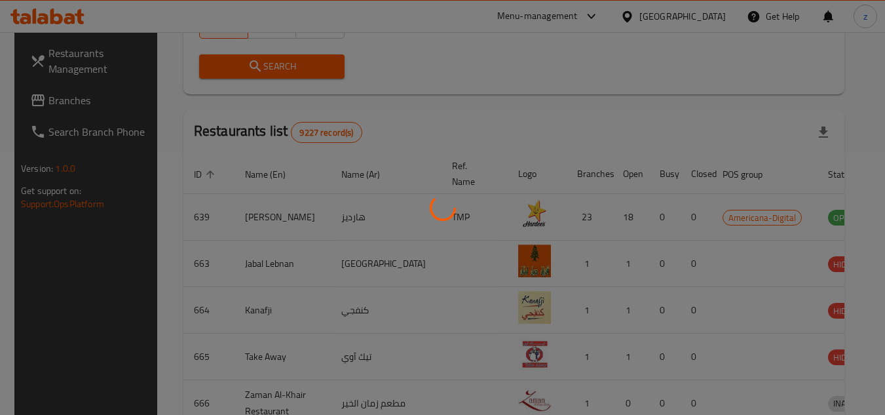
scroll to position [158, 0]
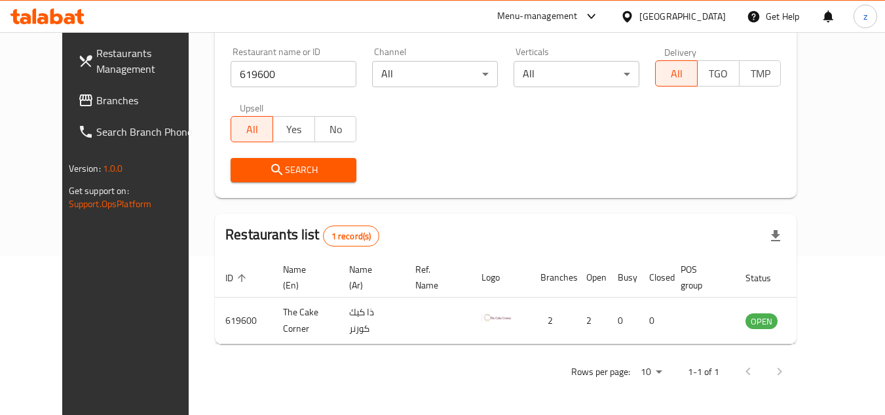
click at [639, 19] on div at bounding box center [629, 16] width 19 height 14
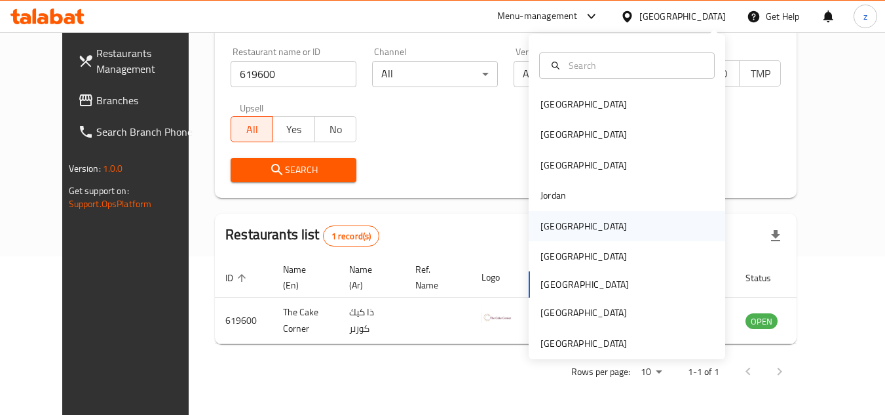
click at [561, 228] on div "[GEOGRAPHIC_DATA]" at bounding box center [583, 226] width 107 height 30
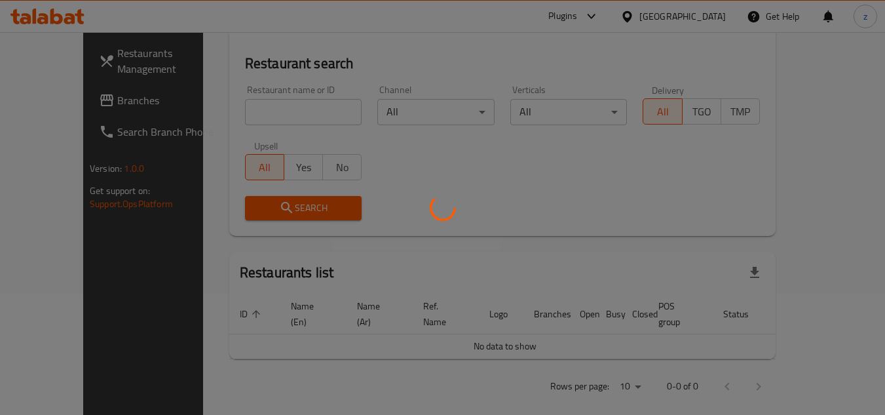
scroll to position [158, 0]
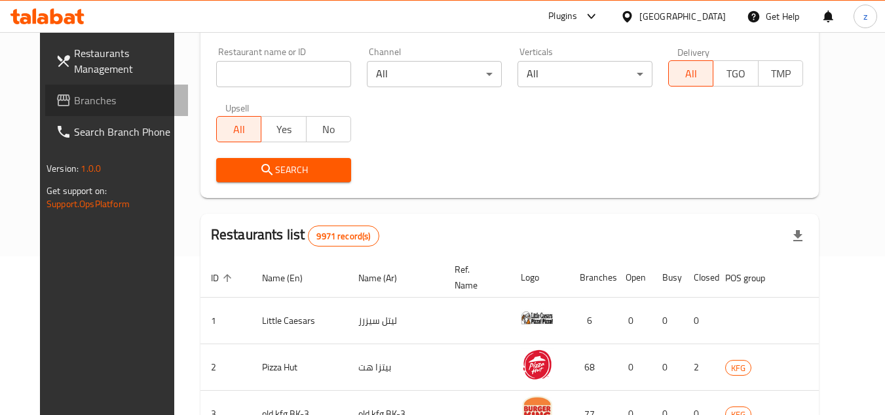
click at [74, 102] on span "Branches" at bounding box center [125, 100] width 103 height 16
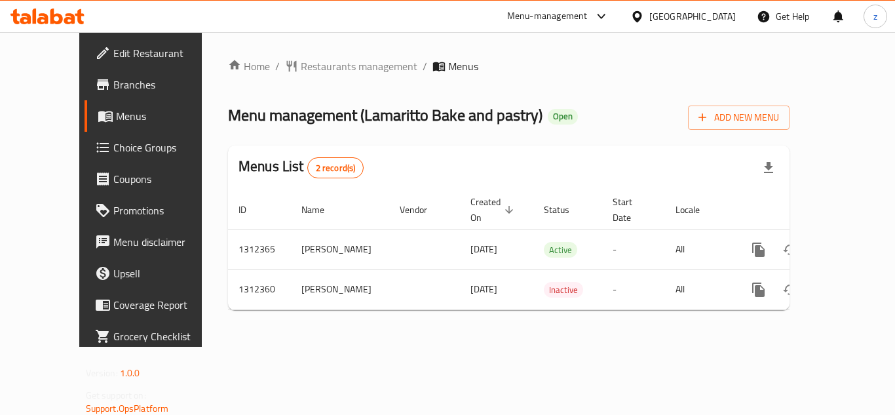
click at [301, 68] on span "Restaurants management" at bounding box center [359, 66] width 117 height 16
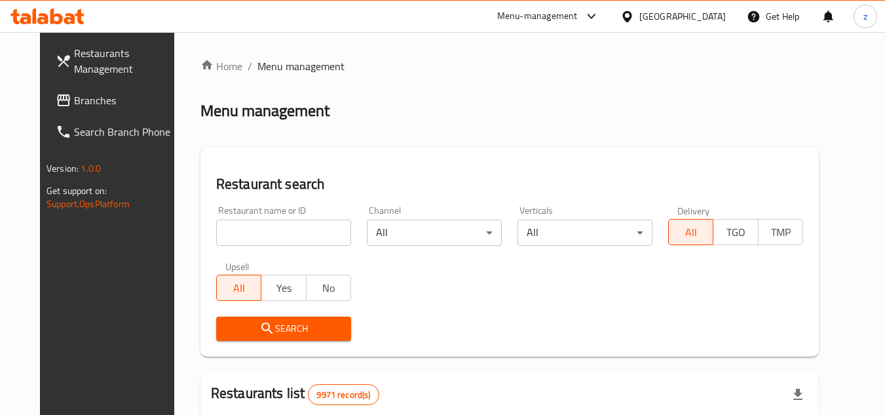
click at [269, 235] on input "search" at bounding box center [283, 232] width 135 height 26
paste input "706088"
type input "706088"
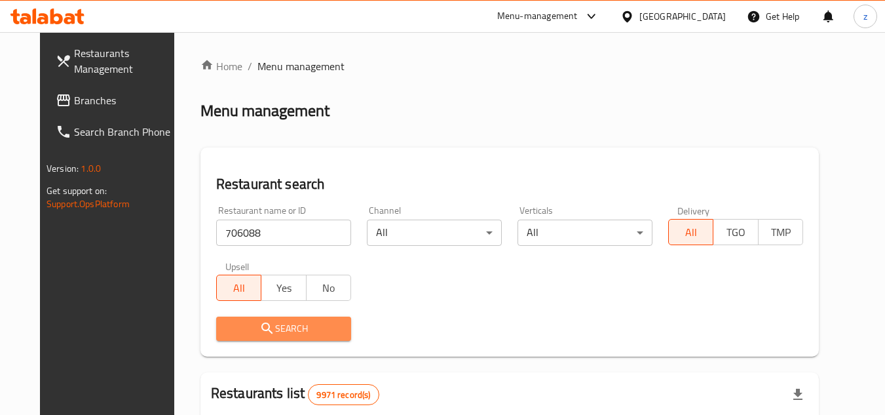
click at [284, 321] on span "Search" at bounding box center [284, 328] width 114 height 16
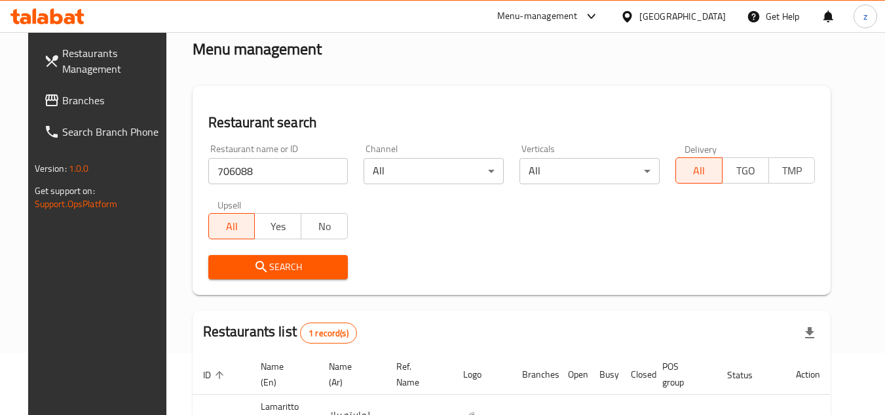
scroll to position [158, 0]
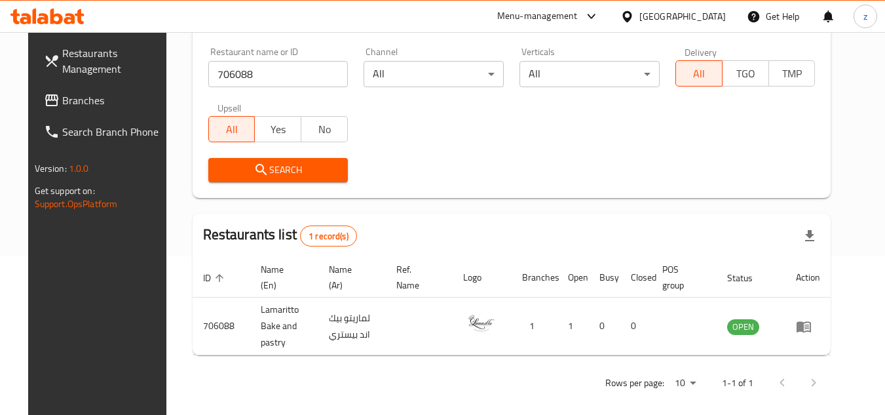
click at [542, 365] on div "Rows per page: 10 1-1 of 1" at bounding box center [512, 382] width 638 height 34
click at [716, 20] on div "[GEOGRAPHIC_DATA]" at bounding box center [682, 16] width 86 height 14
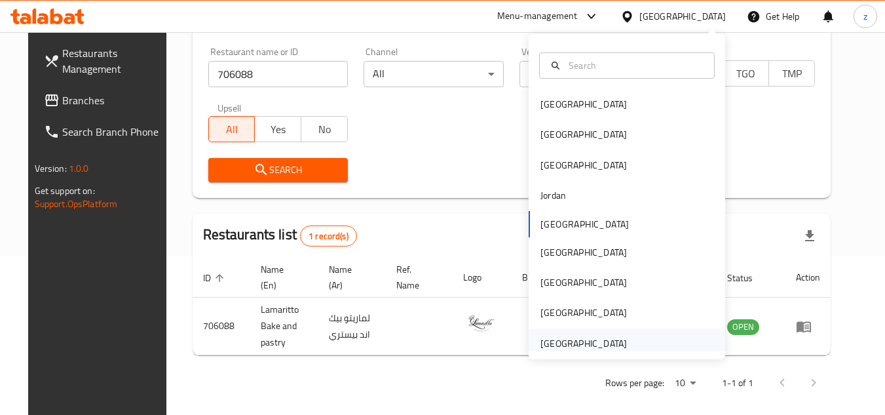
click at [597, 339] on div "[GEOGRAPHIC_DATA]" at bounding box center [583, 343] width 86 height 14
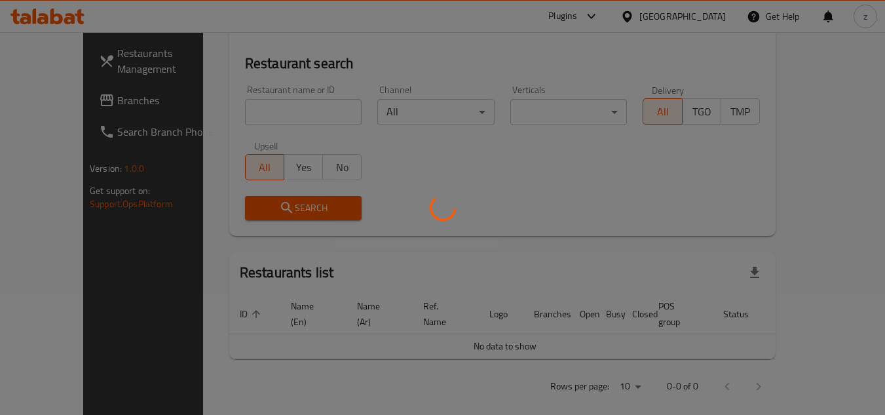
scroll to position [158, 0]
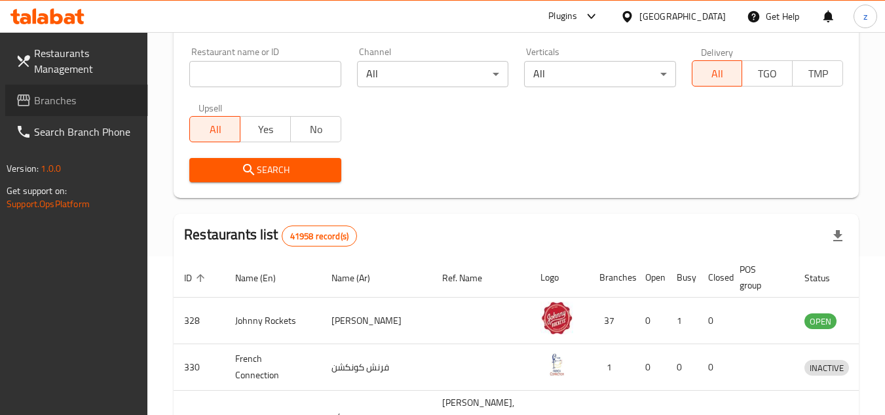
click at [61, 95] on span "Branches" at bounding box center [85, 100] width 103 height 16
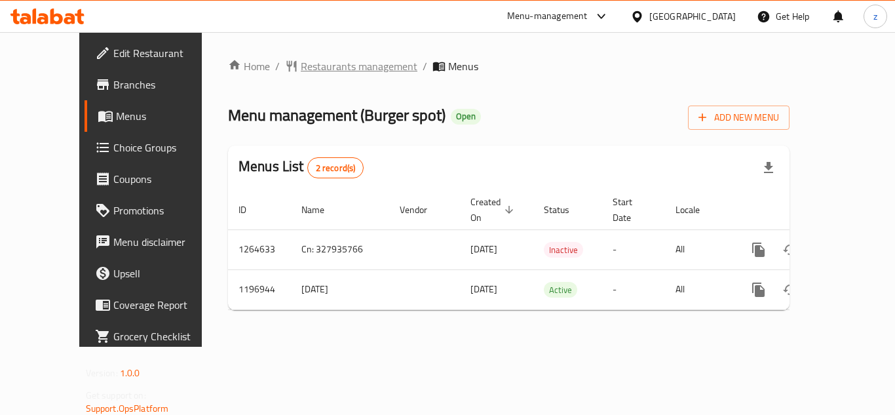
click at [301, 70] on span "Restaurants management" at bounding box center [359, 66] width 117 height 16
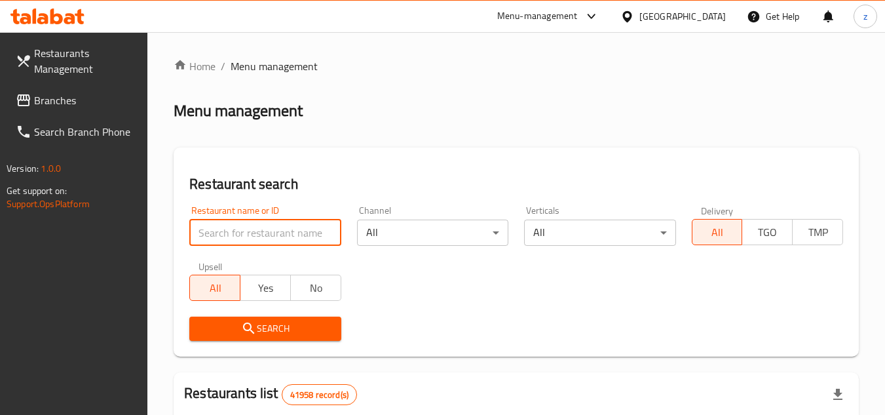
click at [251, 231] on input "search" at bounding box center [264, 232] width 151 height 26
paste input "667899"
type input "667899"
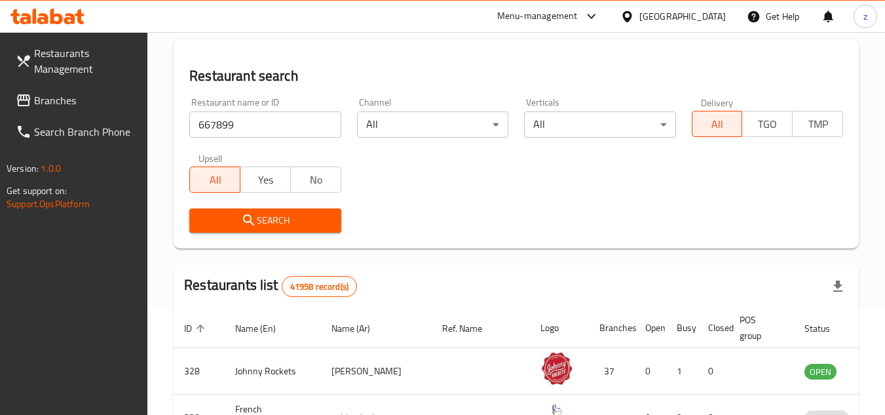
scroll to position [196, 0]
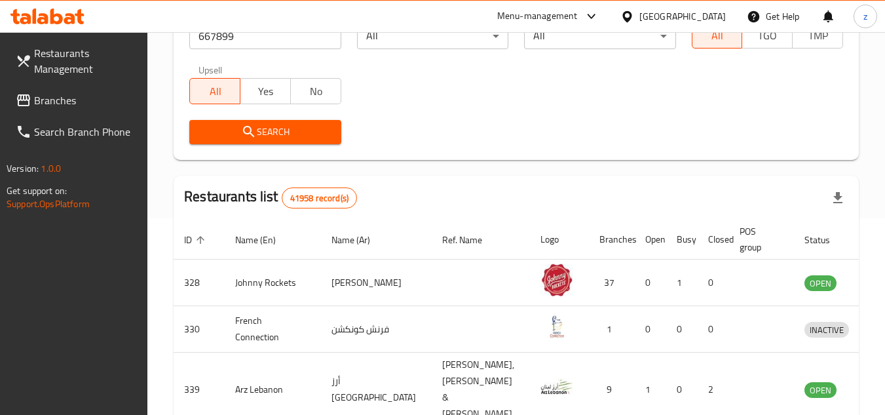
click at [225, 137] on span "Search" at bounding box center [265, 132] width 130 height 16
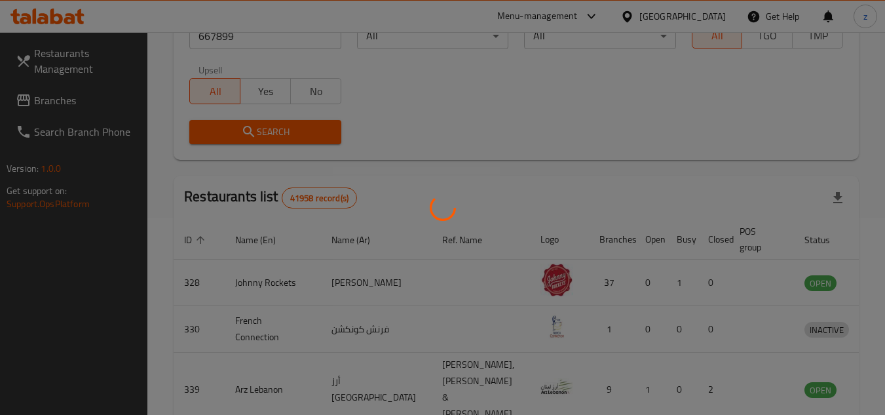
scroll to position [170, 0]
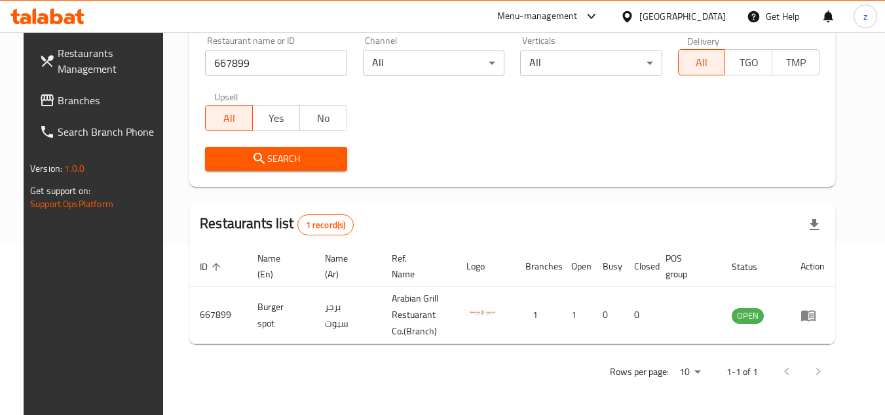
click at [58, 102] on span "Branches" at bounding box center [109, 100] width 103 height 16
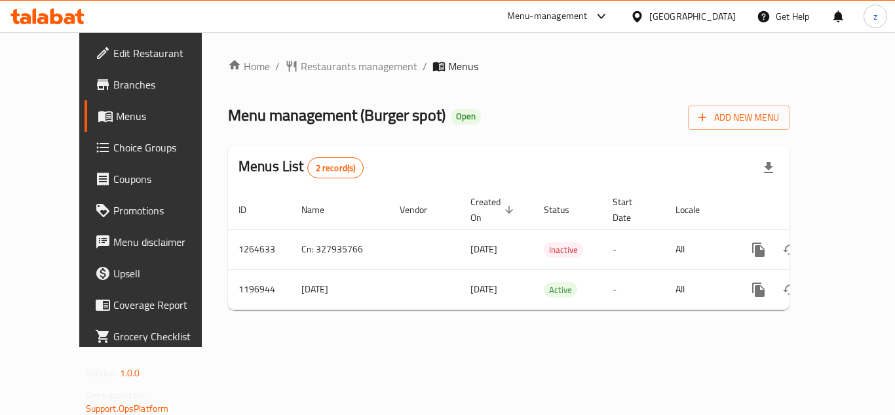
click at [301, 69] on span "Restaurants management" at bounding box center [359, 66] width 117 height 16
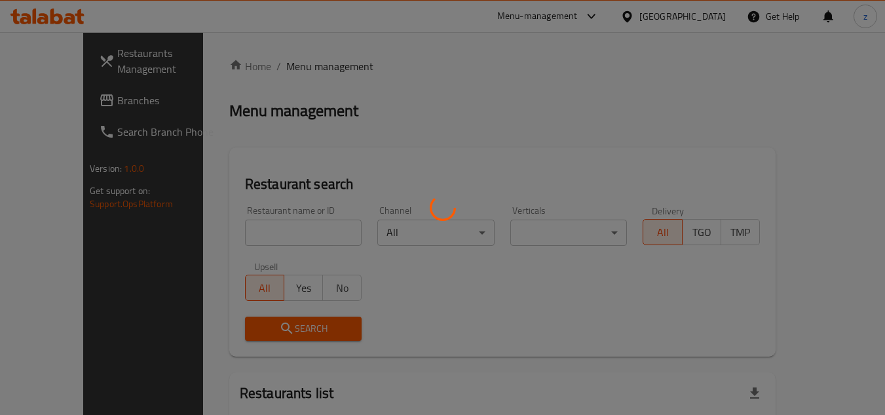
click at [268, 228] on div at bounding box center [442, 207] width 885 height 415
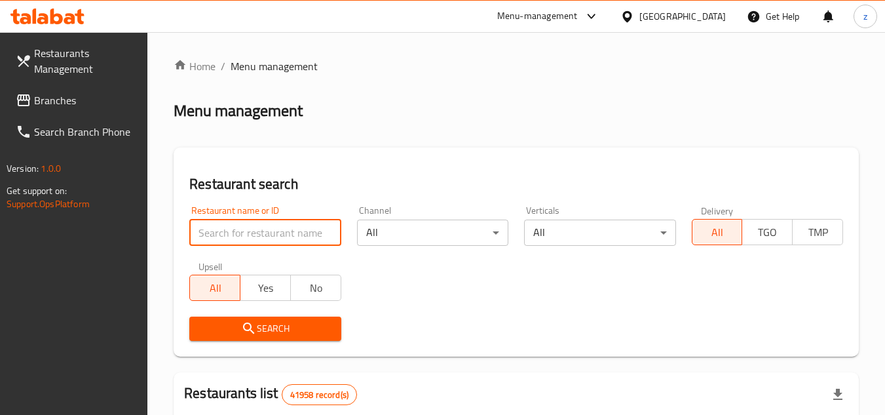
click at [268, 228] on input "search" at bounding box center [264, 232] width 151 height 26
paste input "667899"
type input "667899"
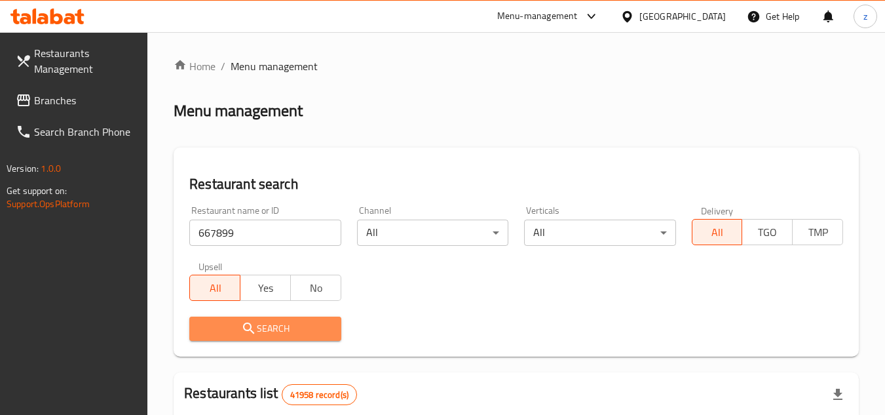
click at [291, 333] on span "Search" at bounding box center [265, 328] width 130 height 16
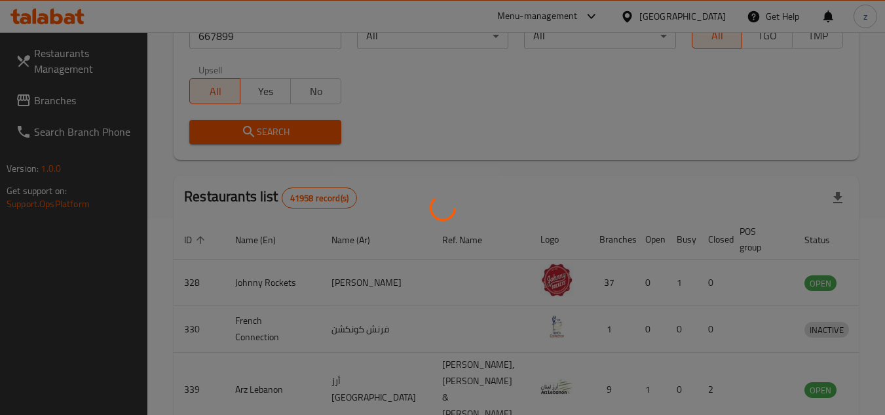
scroll to position [170, 0]
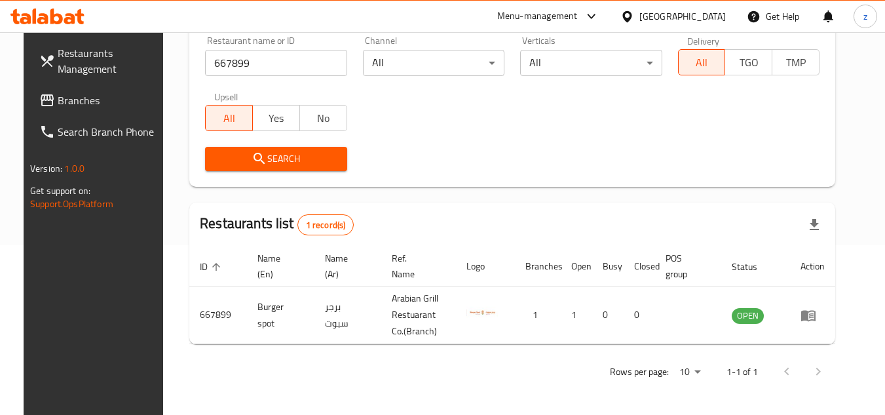
click at [58, 103] on span "Branches" at bounding box center [109, 100] width 103 height 16
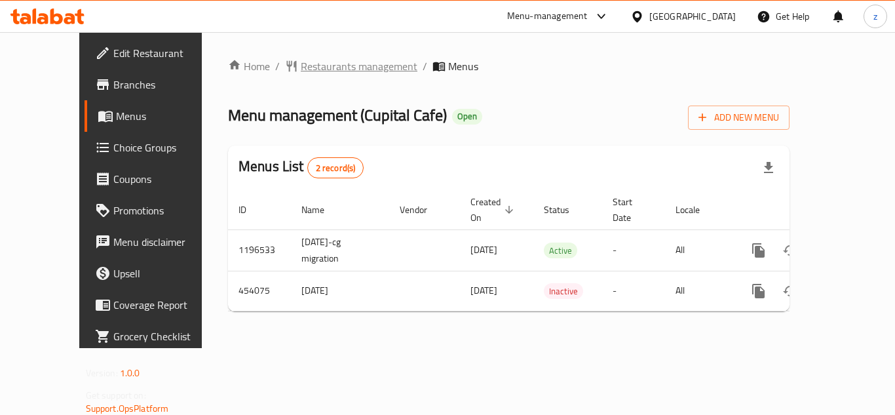
click at [301, 70] on span "Restaurants management" at bounding box center [359, 66] width 117 height 16
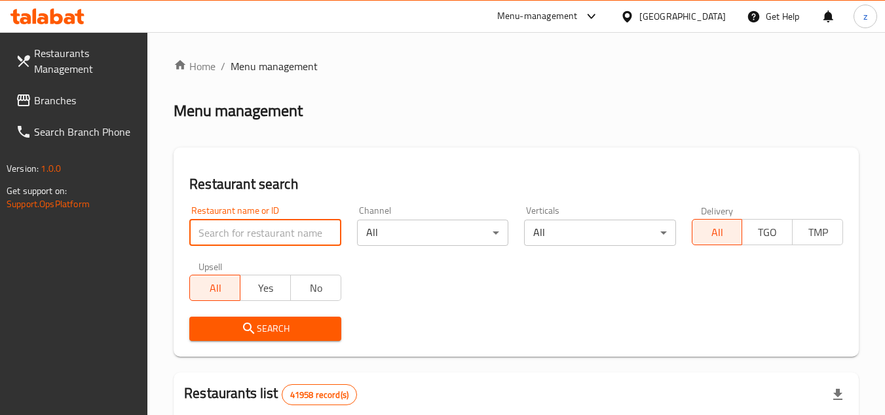
click at [273, 232] on input "search" at bounding box center [264, 232] width 151 height 26
paste input "633323"
type input "633323"
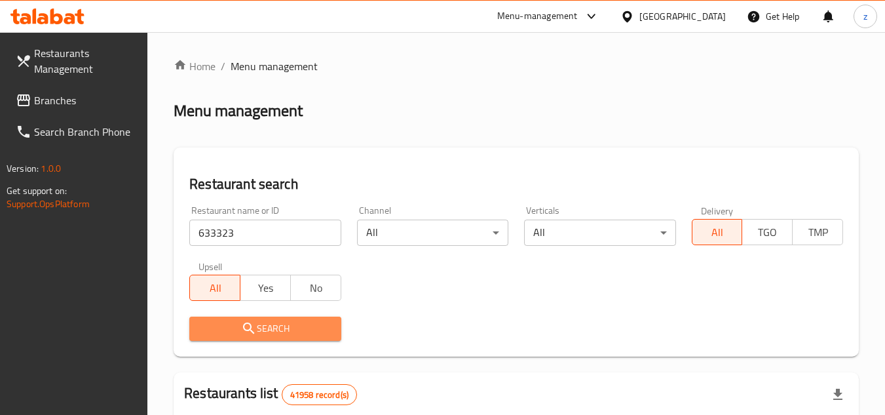
click at [259, 325] on span "Search" at bounding box center [265, 328] width 130 height 16
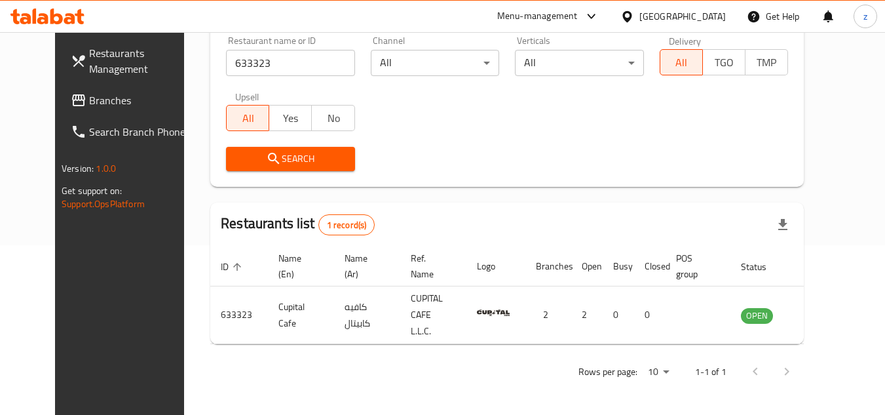
scroll to position [158, 0]
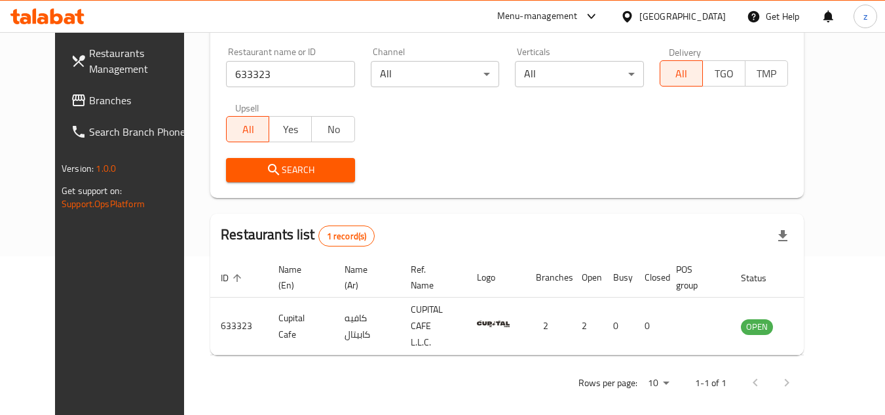
click at [451, 365] on div "Rows per page: 10 1-1 of 1" at bounding box center [506, 382] width 593 height 34
click at [692, 5] on div "United Arab Emirates" at bounding box center [673, 16] width 126 height 31
click at [692, 8] on div "United Arab Emirates" at bounding box center [673, 16] width 126 height 31
click at [684, 14] on div "United Arab Emirates" at bounding box center [682, 16] width 86 height 14
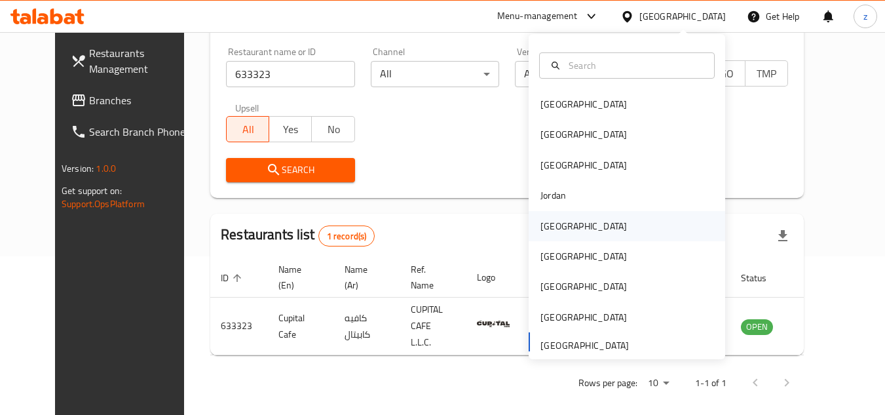
click at [540, 232] on div "[GEOGRAPHIC_DATA]" at bounding box center [583, 226] width 86 height 14
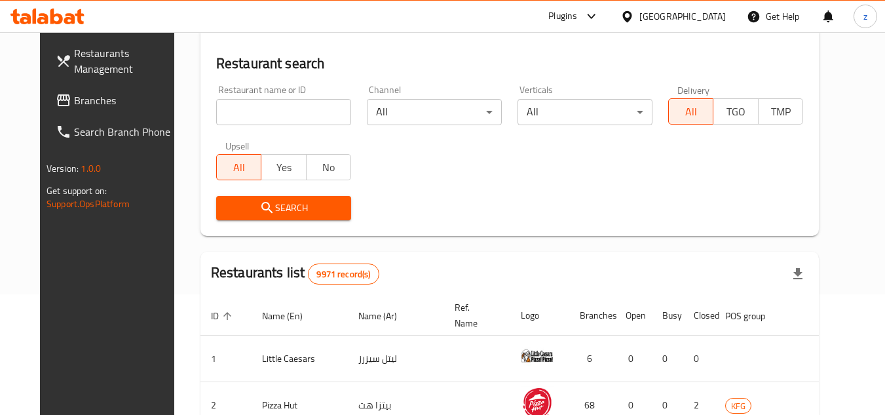
scroll to position [158, 0]
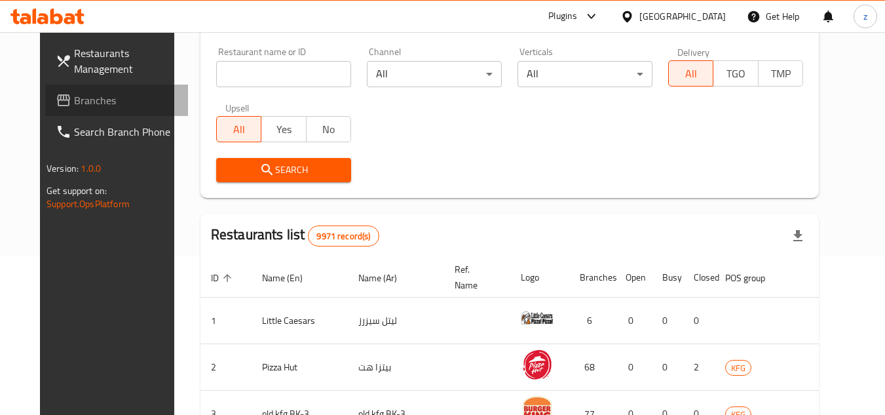
click at [74, 98] on span "Branches" at bounding box center [125, 100] width 103 height 16
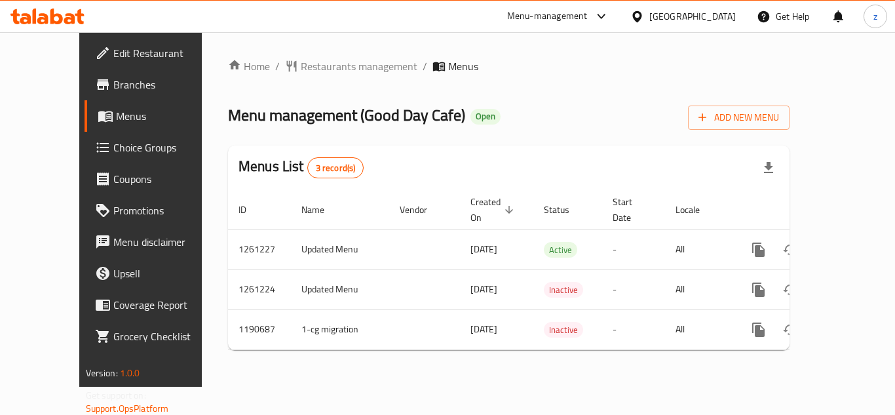
click at [301, 62] on span "Restaurants management" at bounding box center [359, 66] width 117 height 16
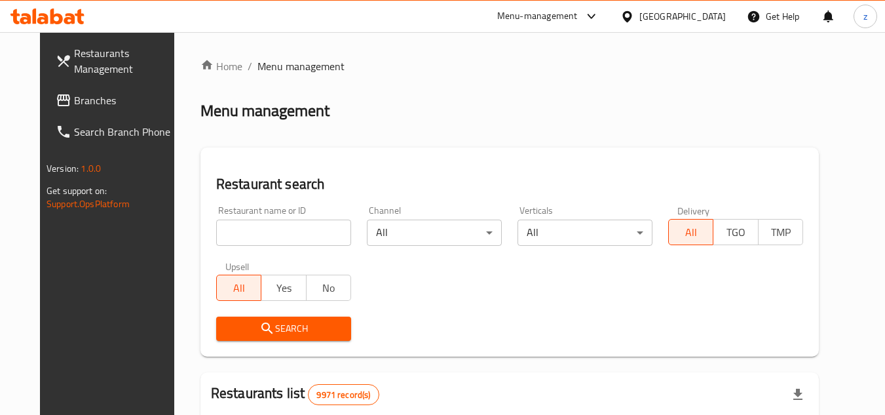
click at [269, 231] on input "search" at bounding box center [283, 232] width 135 height 26
paste input "655893"
type input "655893"
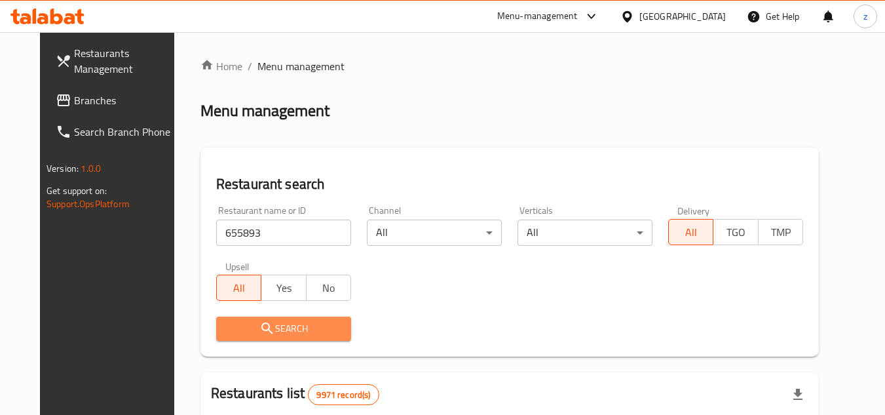
click at [259, 323] on span "Search" at bounding box center [284, 328] width 114 height 16
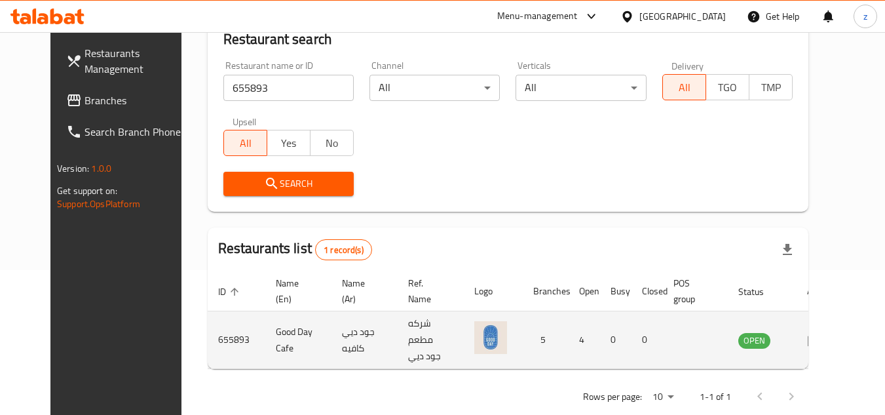
scroll to position [158, 0]
